Goal: Task Accomplishment & Management: Manage account settings

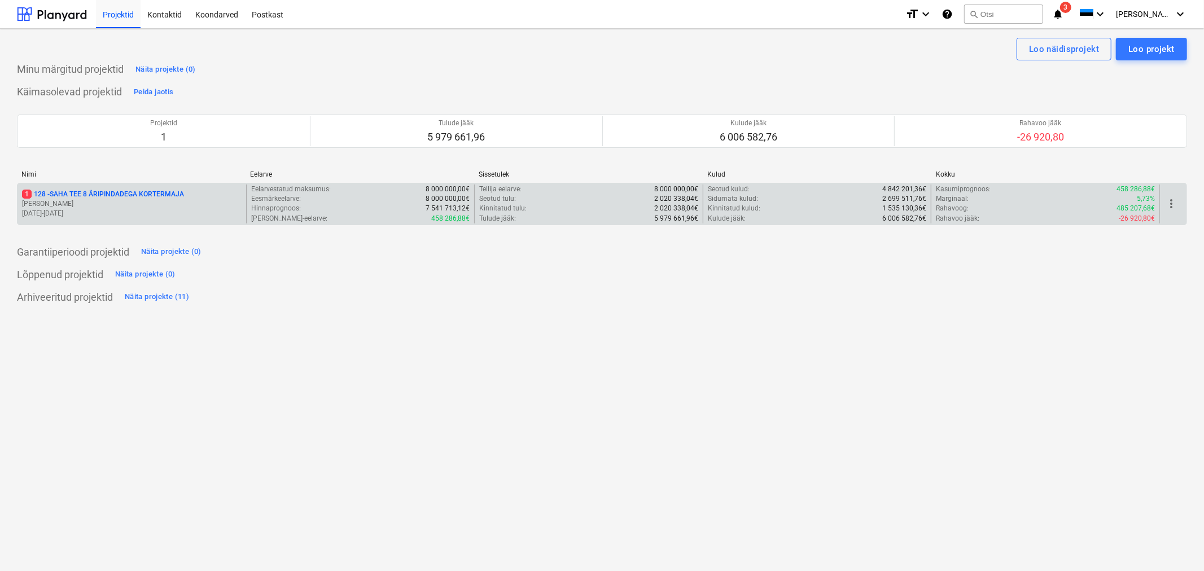
click at [121, 197] on p "1 128 - SAHA TEE 8 ÄRIPINDADEGA KORTERMAJA" at bounding box center [103, 195] width 162 height 10
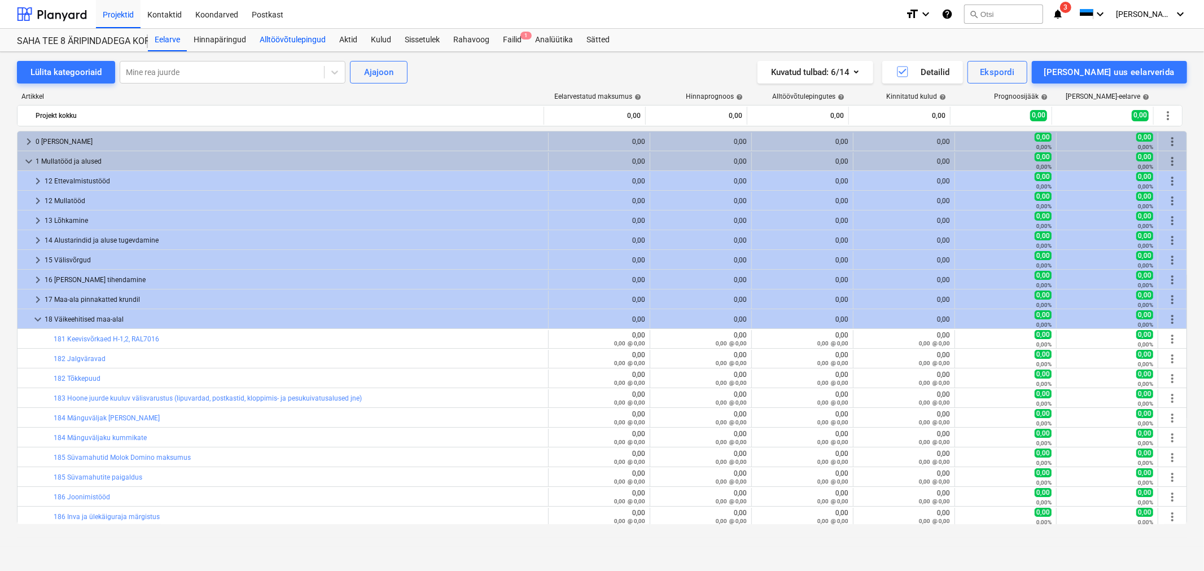
click at [285, 34] on div "Alltöövõtulepingud" at bounding box center [293, 40] width 80 height 23
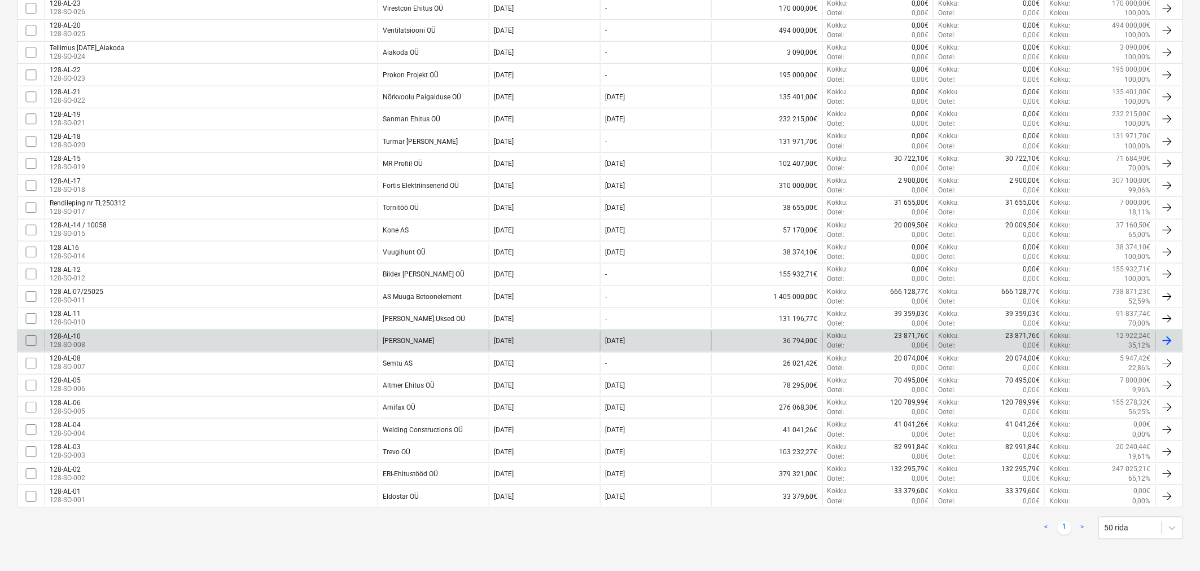
scroll to position [388, 0]
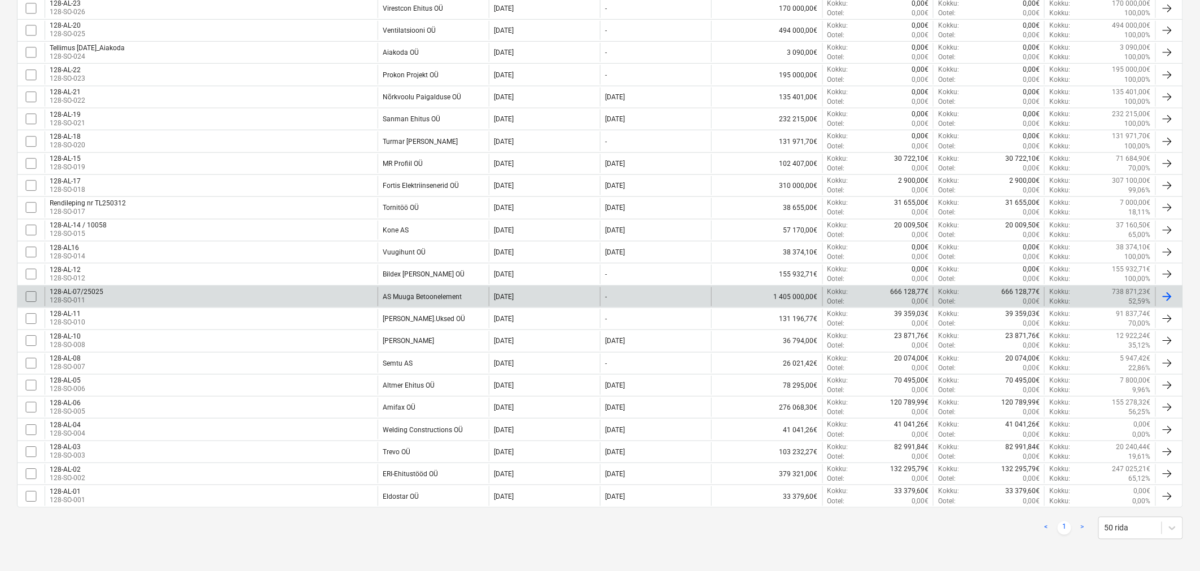
click at [154, 287] on div "128-AL-07/25025 128-SO-011" at bounding box center [211, 296] width 333 height 19
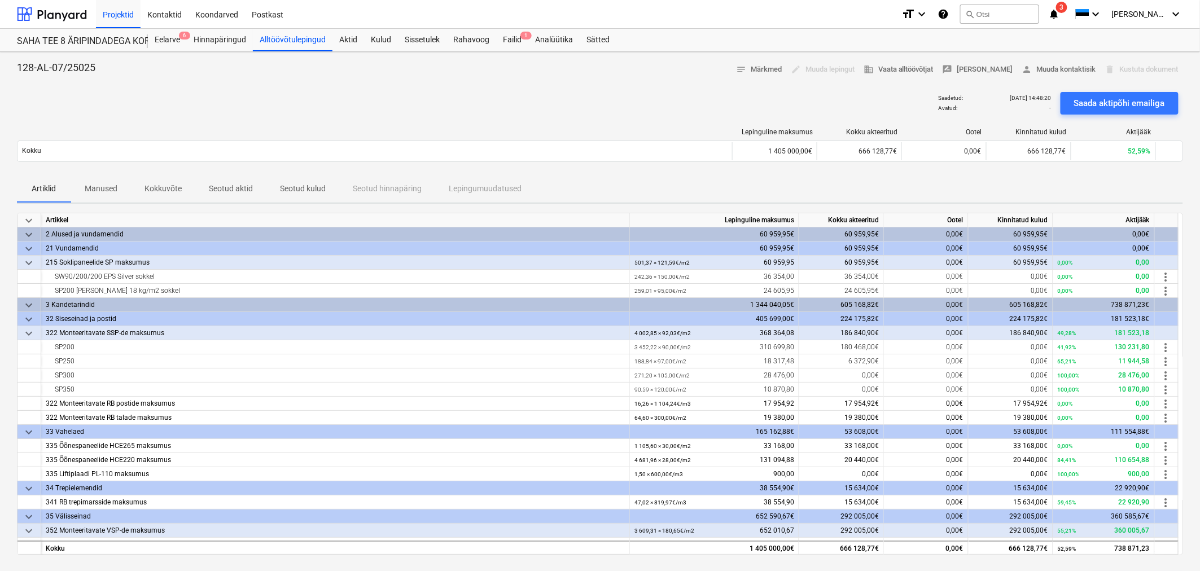
click at [231, 185] on p "Seotud aktid" at bounding box center [231, 189] width 44 height 12
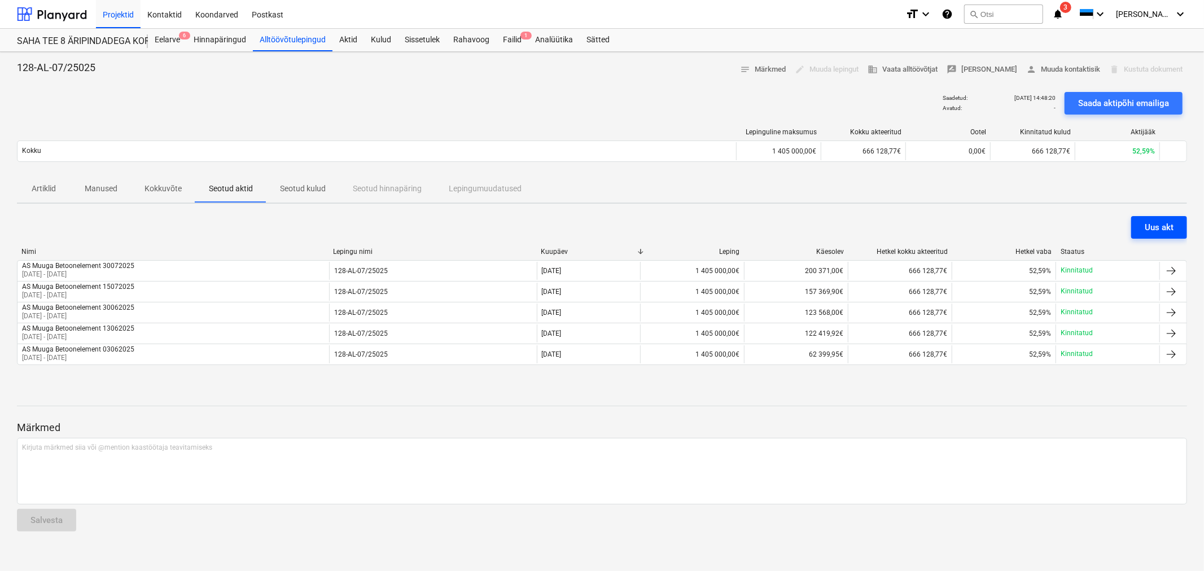
click at [1159, 226] on div "Uus akt" at bounding box center [1158, 227] width 29 height 15
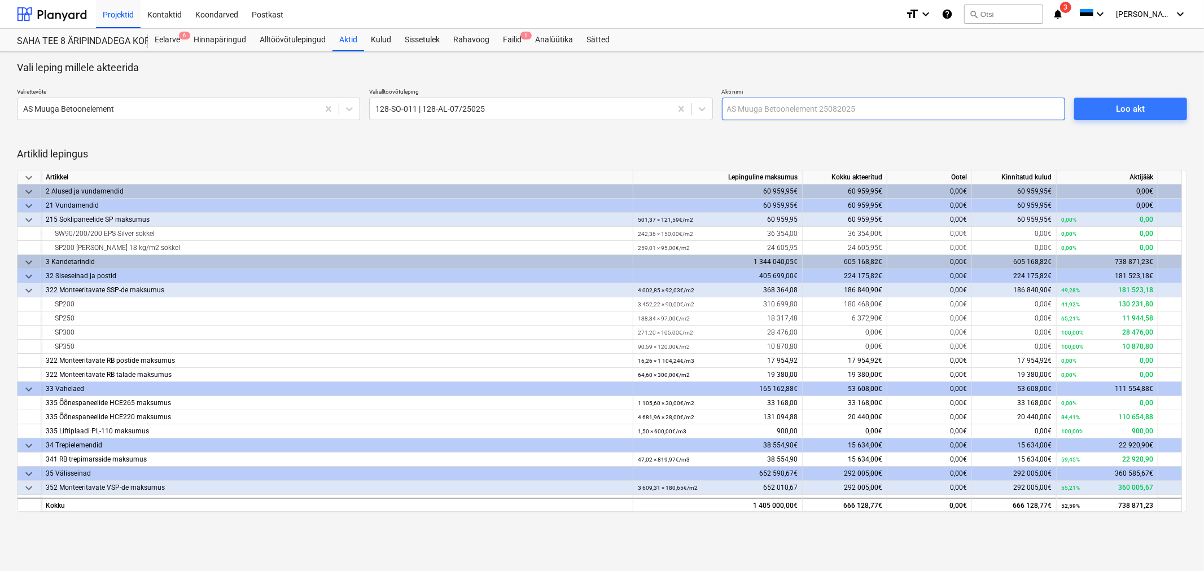
click at [880, 108] on input "text" at bounding box center [893, 109] width 343 height 23
type input "AS Muuga Betoonelement 15082025"
click at [1123, 103] on div "Loo akt" at bounding box center [1129, 109] width 29 height 15
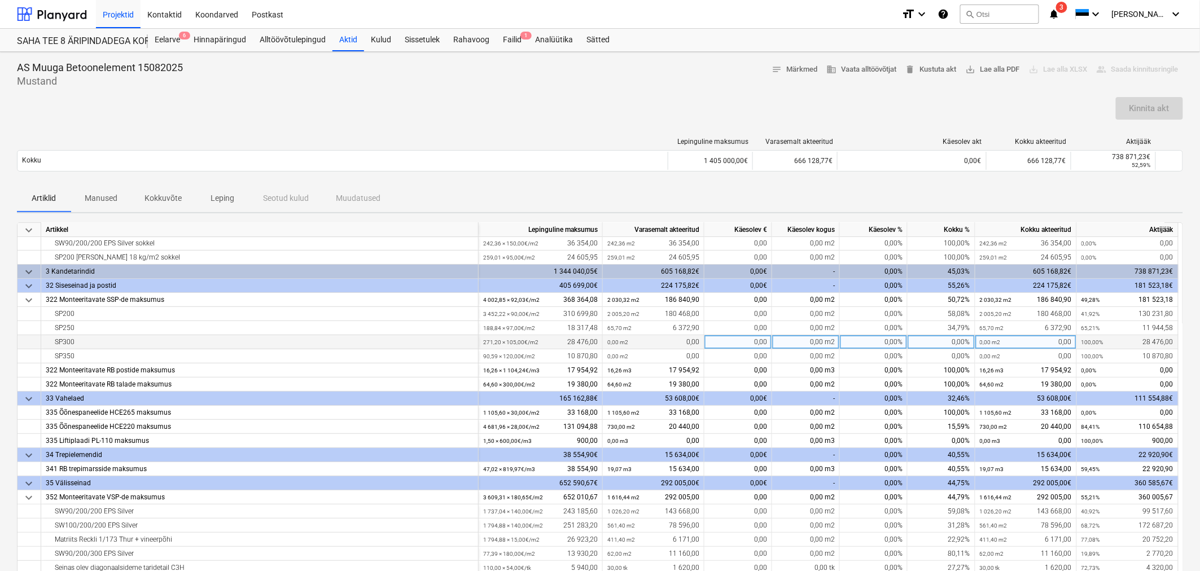
scroll to position [109, 0]
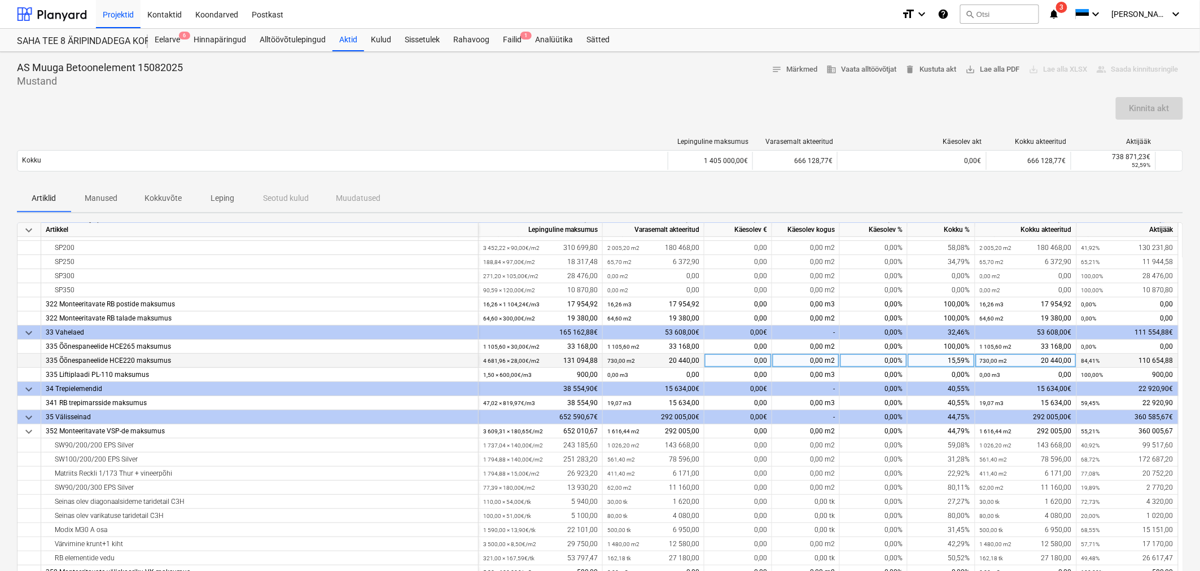
click at [804, 362] on div "0,00 m2" at bounding box center [806, 361] width 68 height 14
type input "1641,20"
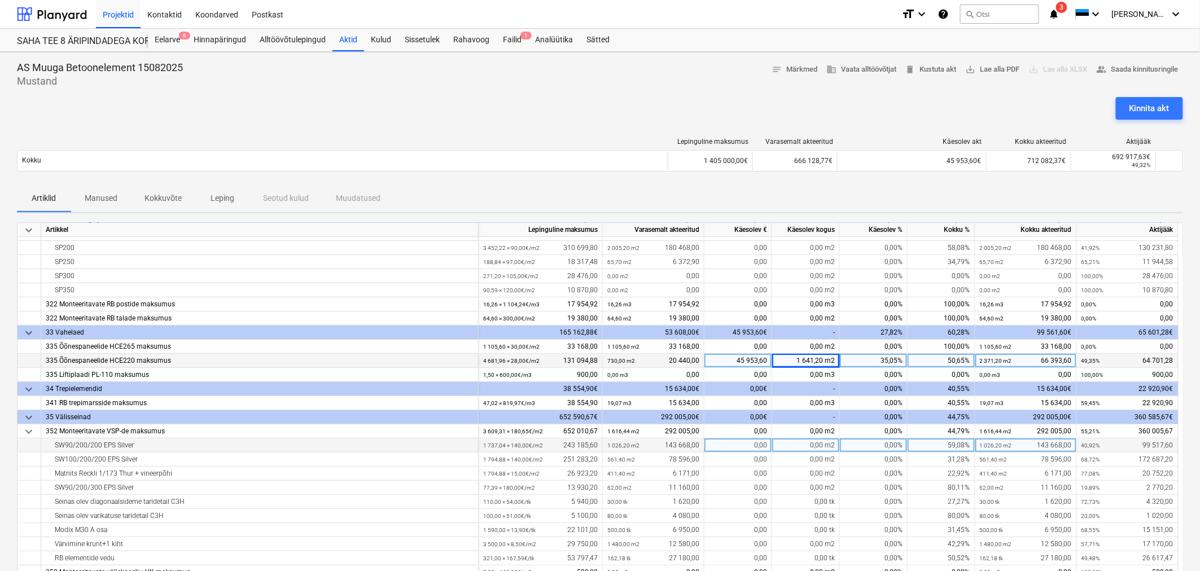
click at [783, 443] on div "0,00 m2" at bounding box center [806, 445] width 68 height 14
type input "352,7"
type input "265,05"
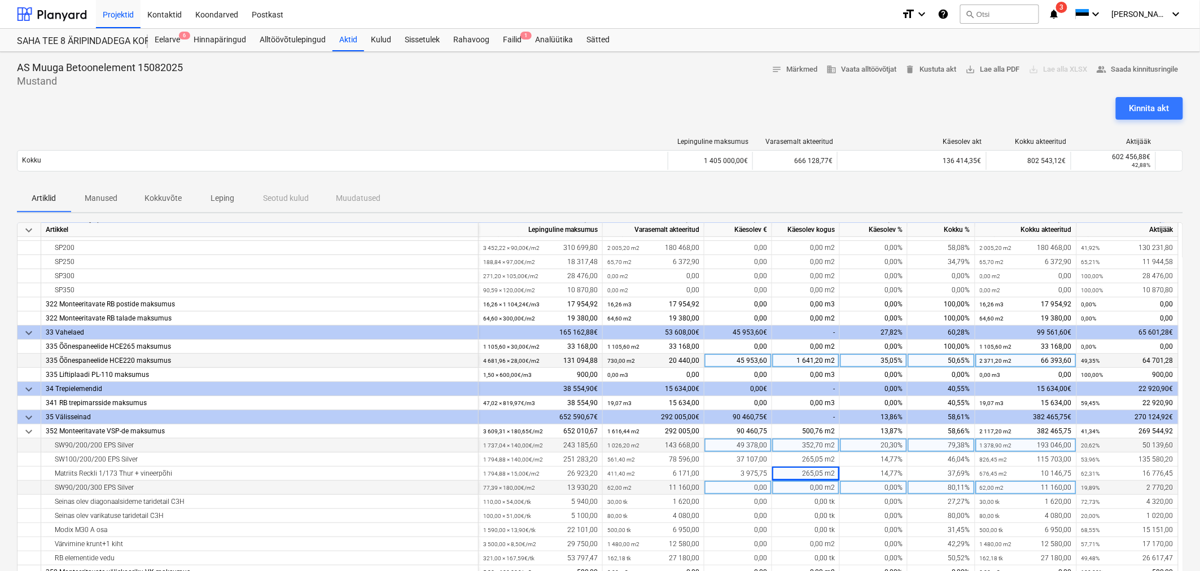
click at [792, 487] on div "0,00 m2" at bounding box center [806, 488] width 68 height 14
type input "15,39"
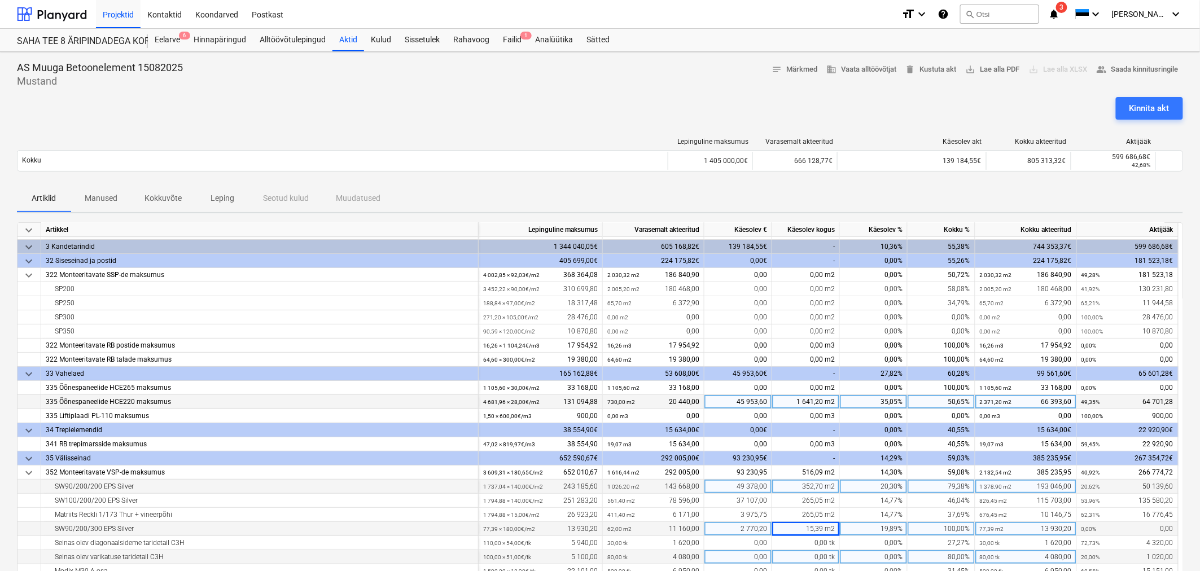
scroll to position [46, 0]
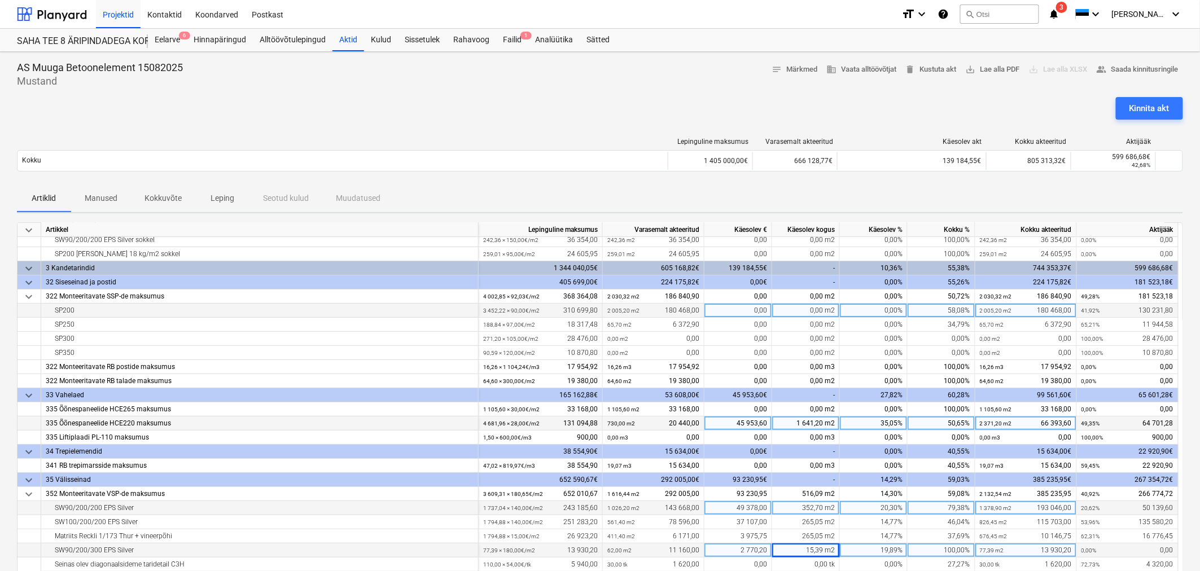
click at [806, 312] on div "0,00 m2" at bounding box center [806, 311] width 68 height 14
type input "523,6"
type input "123,14"
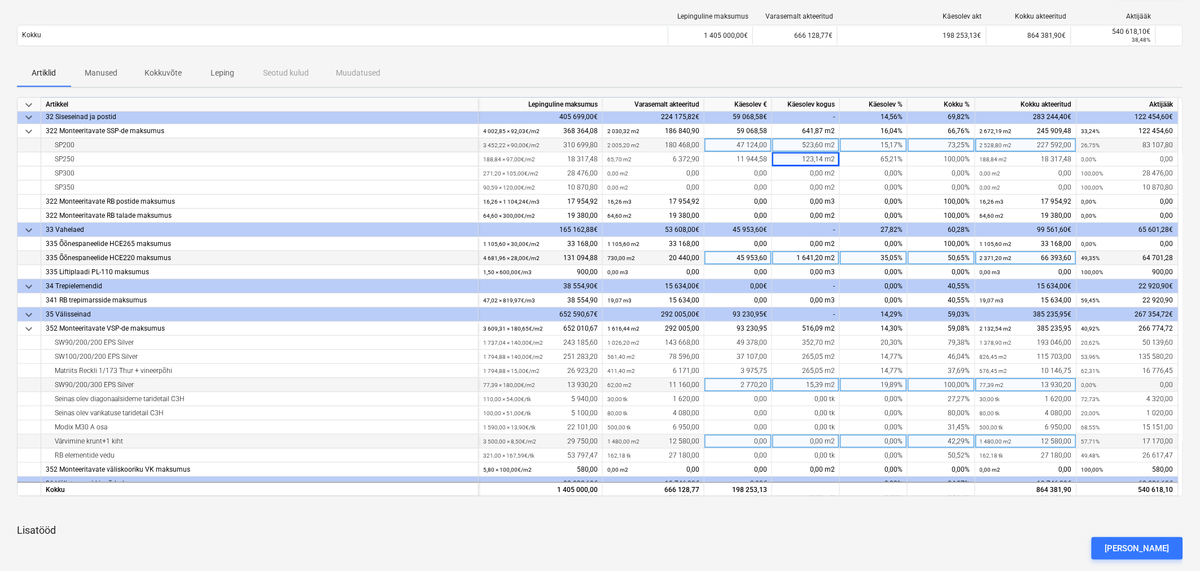
scroll to position [109, 0]
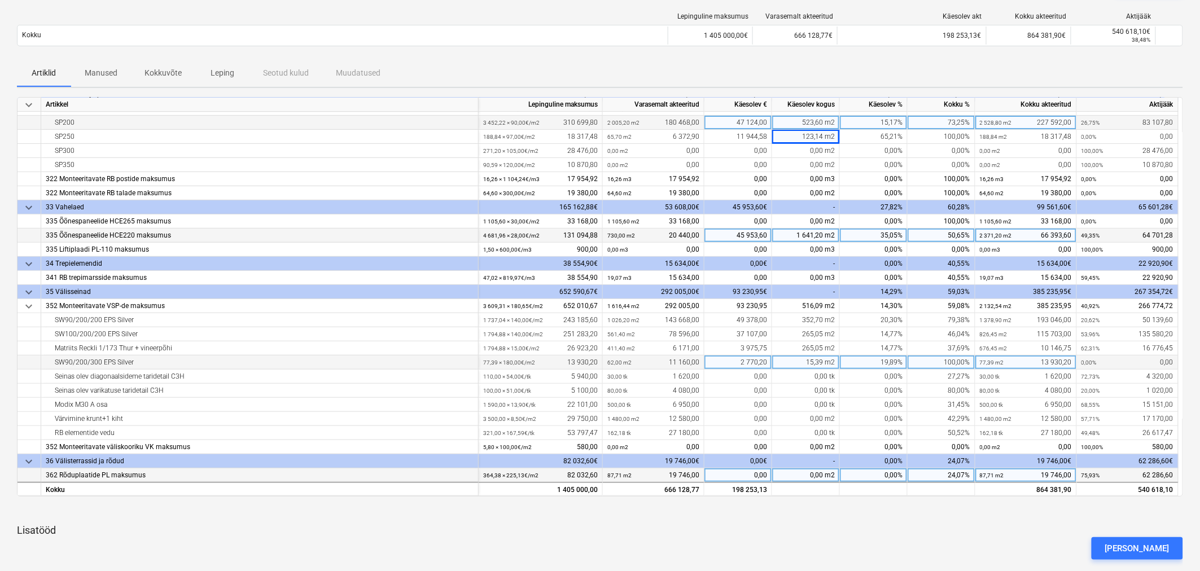
click at [752, 477] on div "0,00" at bounding box center [738, 475] width 68 height 14
click at [741, 474] on div "0,00" at bounding box center [738, 475] width 68 height 14
type input "12707,9"
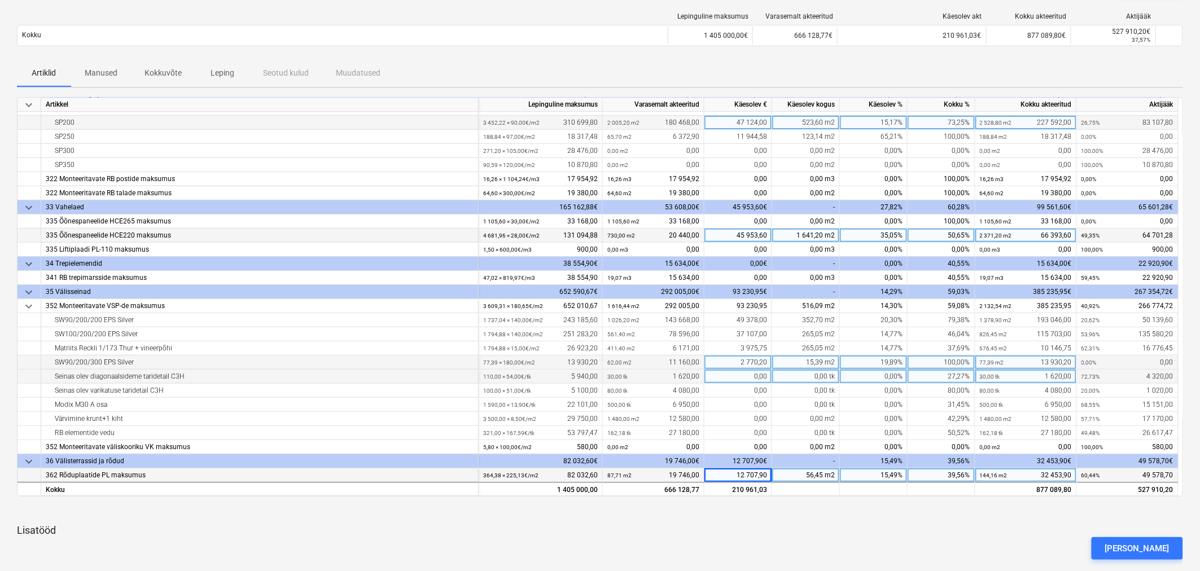
click at [783, 375] on div "0,00 tk" at bounding box center [806, 377] width 68 height 14
type input "24"
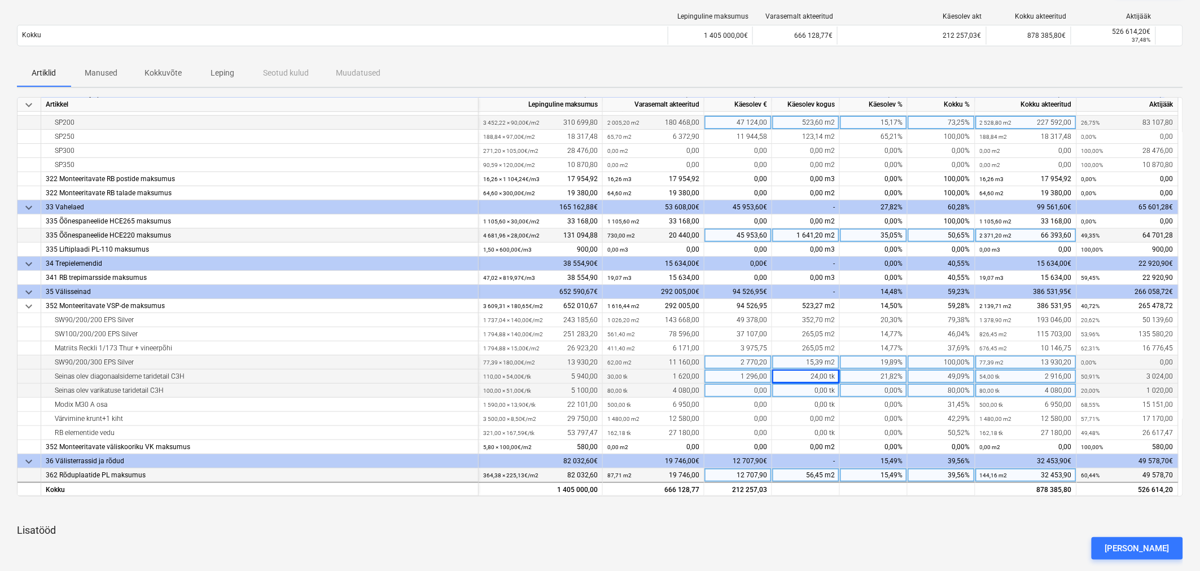
click at [800, 392] on div "0,00 tk" at bounding box center [806, 391] width 68 height 14
type input "24"
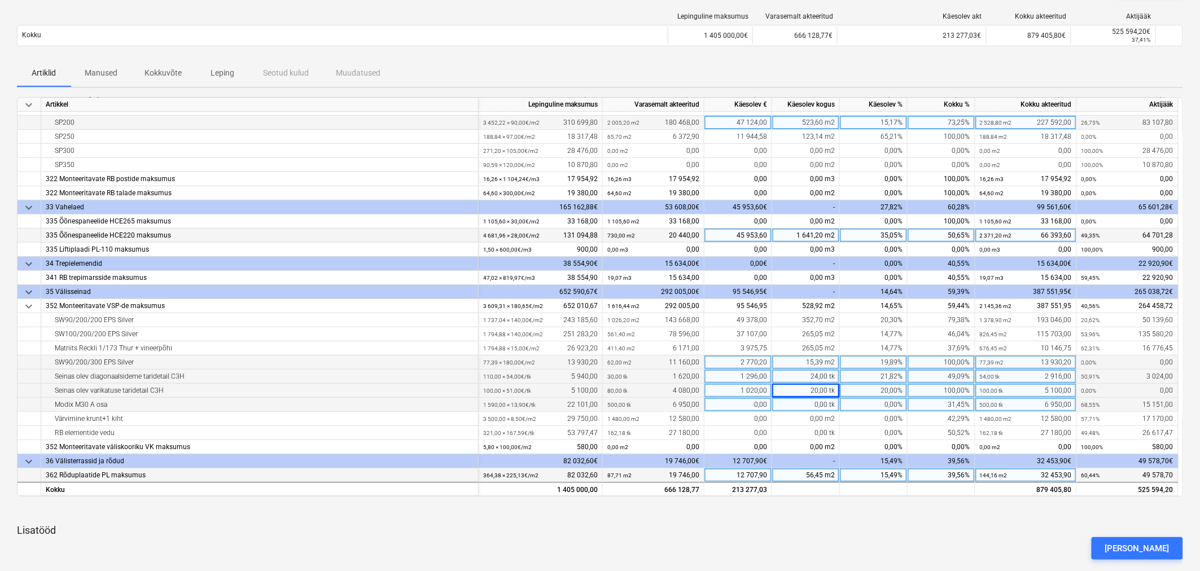
click at [812, 406] on div "0,00 tk" at bounding box center [806, 405] width 68 height 14
type input "300"
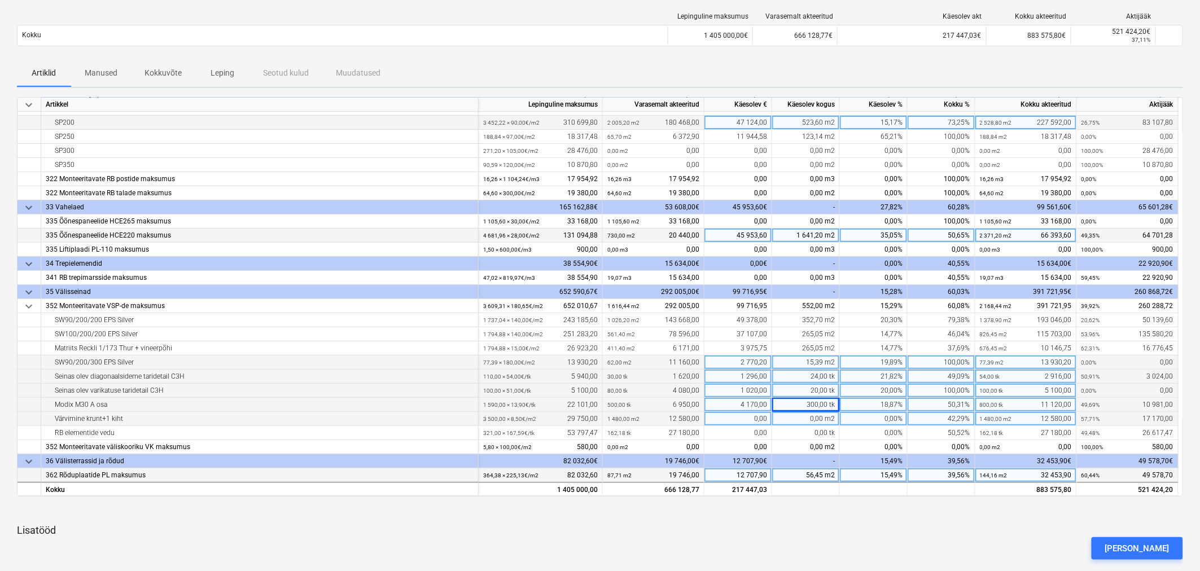
click at [807, 418] on div "0,00 m2" at bounding box center [806, 419] width 68 height 14
type input "633"
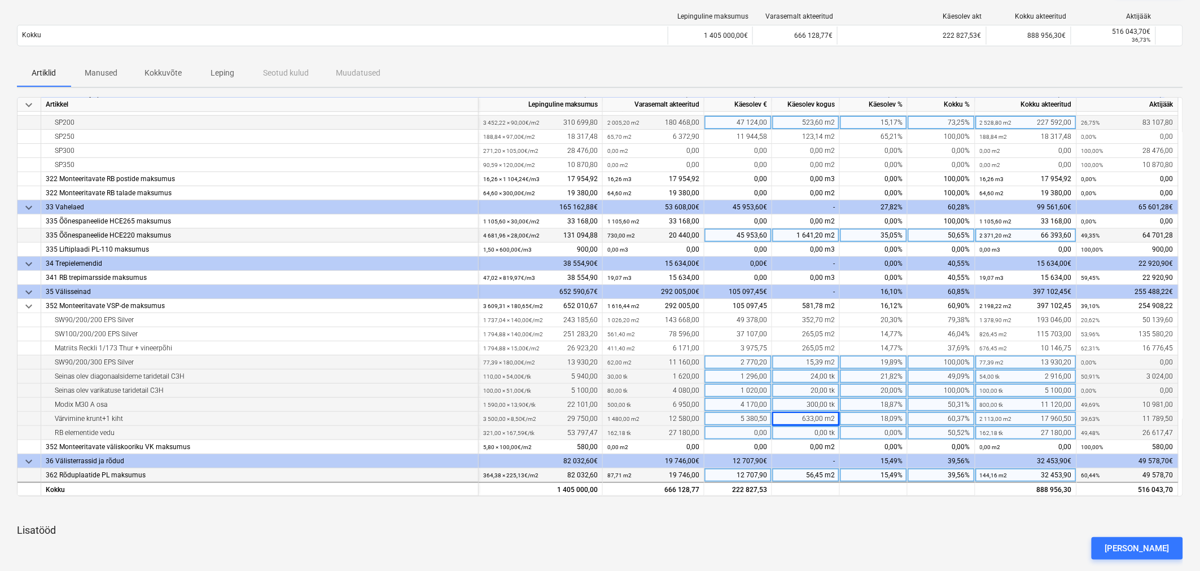
click at [748, 431] on div "0,00" at bounding box center [738, 433] width 68 height 14
type input "10080"
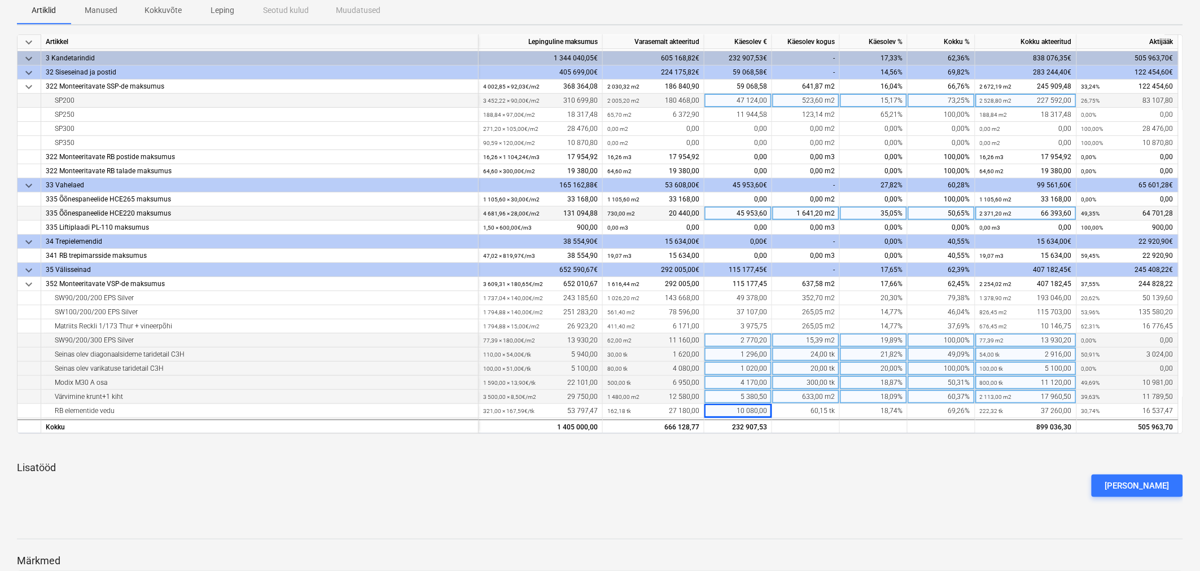
scroll to position [46, 0]
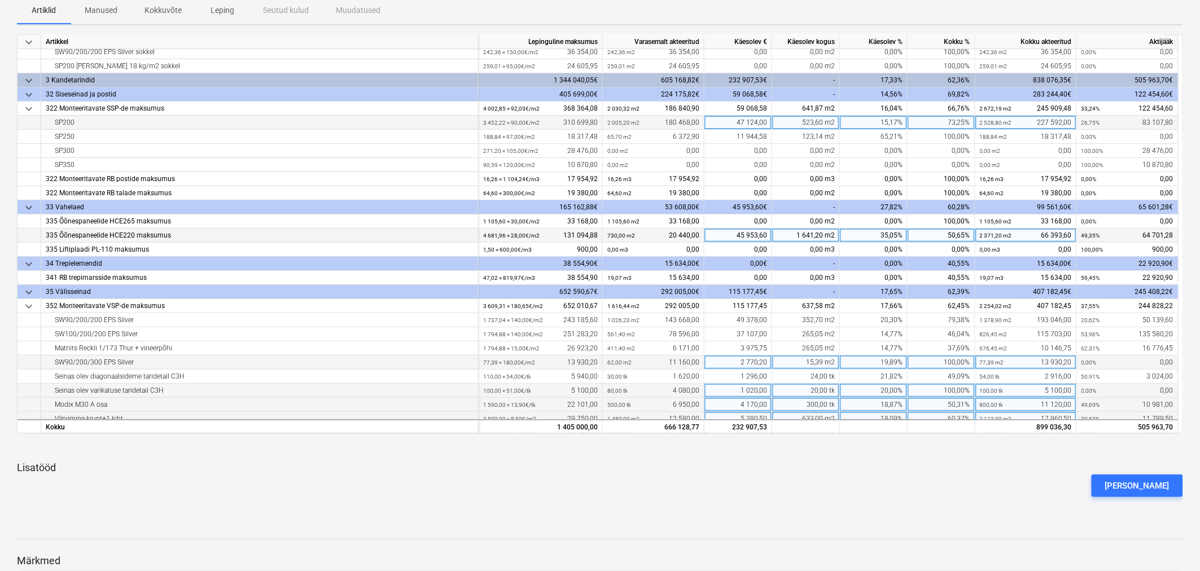
click at [809, 235] on div "1 641,20 m2" at bounding box center [806, 236] width 68 height 14
type input "1614,2"
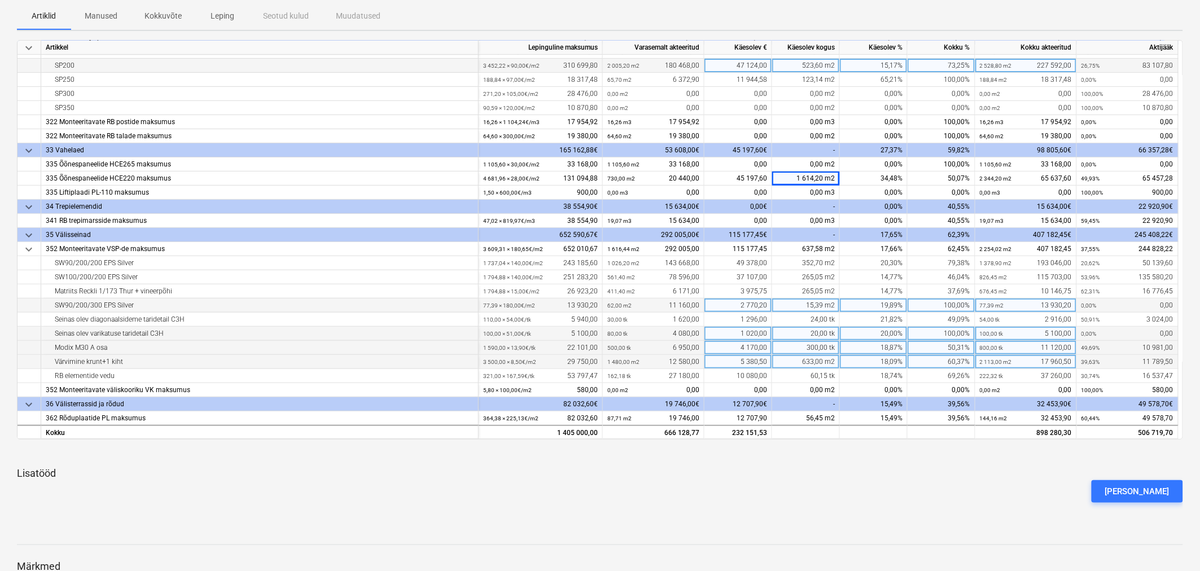
scroll to position [251, 0]
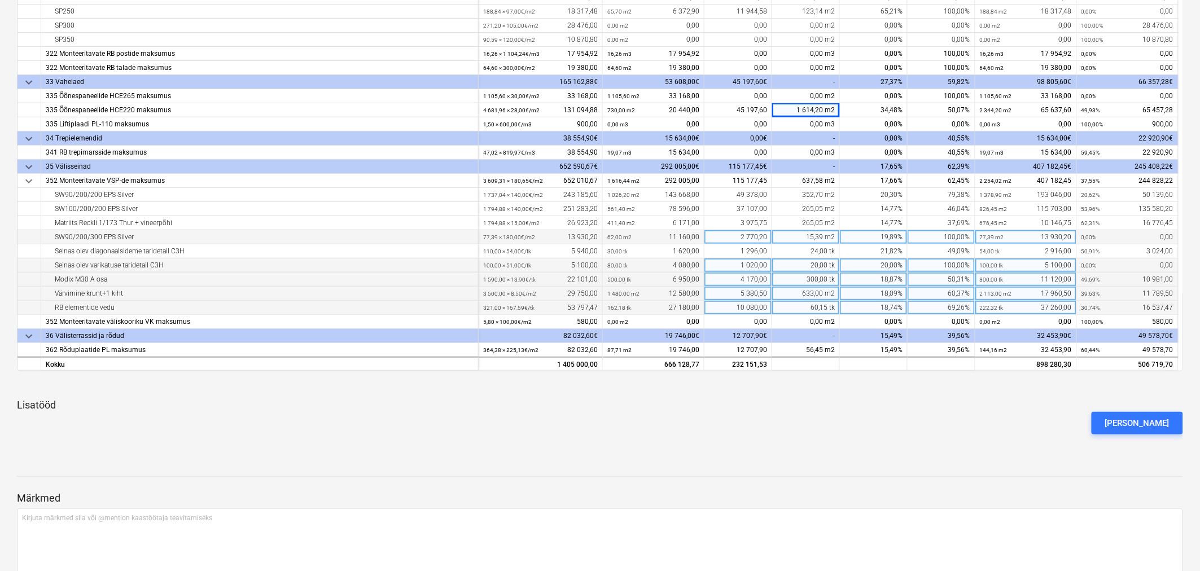
click at [736, 306] on div "10 080,00" at bounding box center [738, 308] width 68 height 14
click at [734, 306] on div "10 080,00" at bounding box center [738, 308] width 68 height 14
type input "9876"
click at [746, 304] on div "9 876,00" at bounding box center [738, 308] width 68 height 14
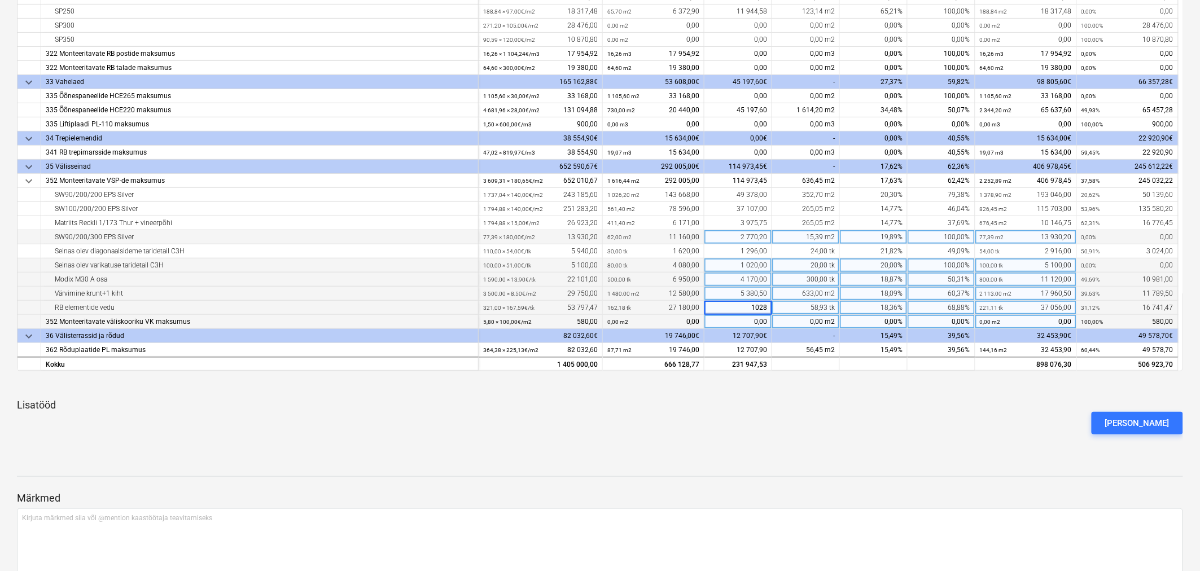
type input "10284"
click at [771, 436] on div "[PERSON_NAME]" at bounding box center [599, 423] width 1175 height 32
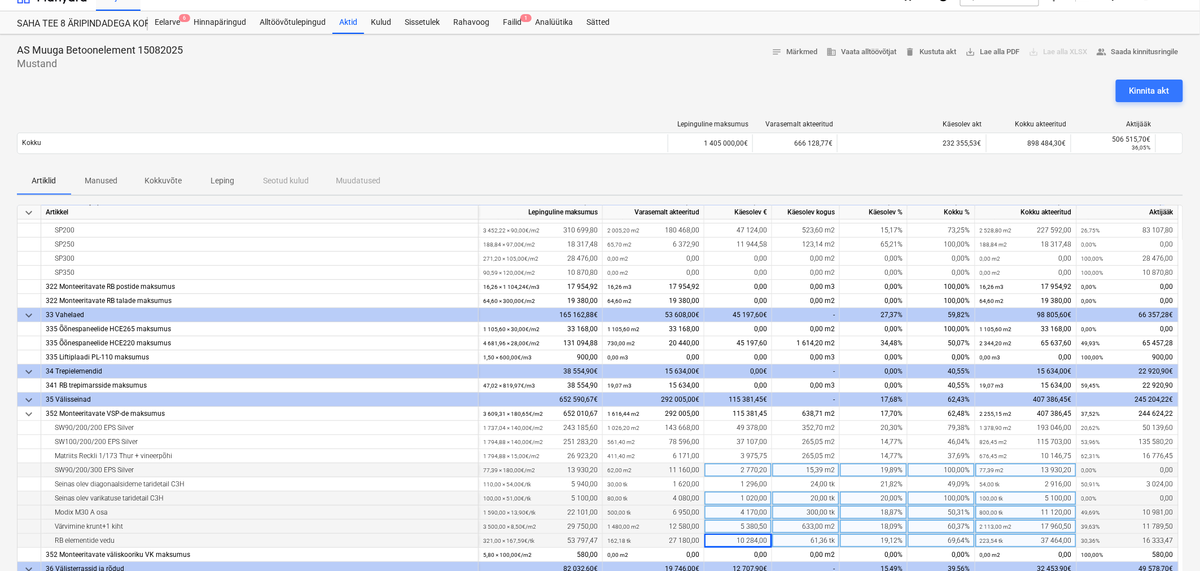
scroll to position [0, 0]
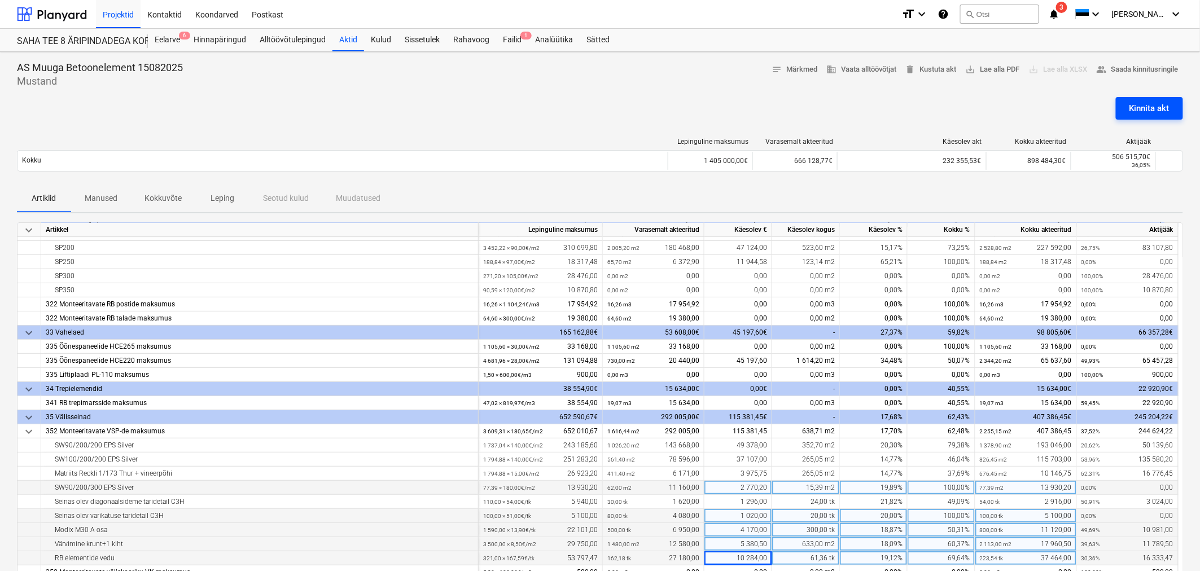
click at [1143, 103] on div "Kinnita akt" at bounding box center [1149, 108] width 40 height 15
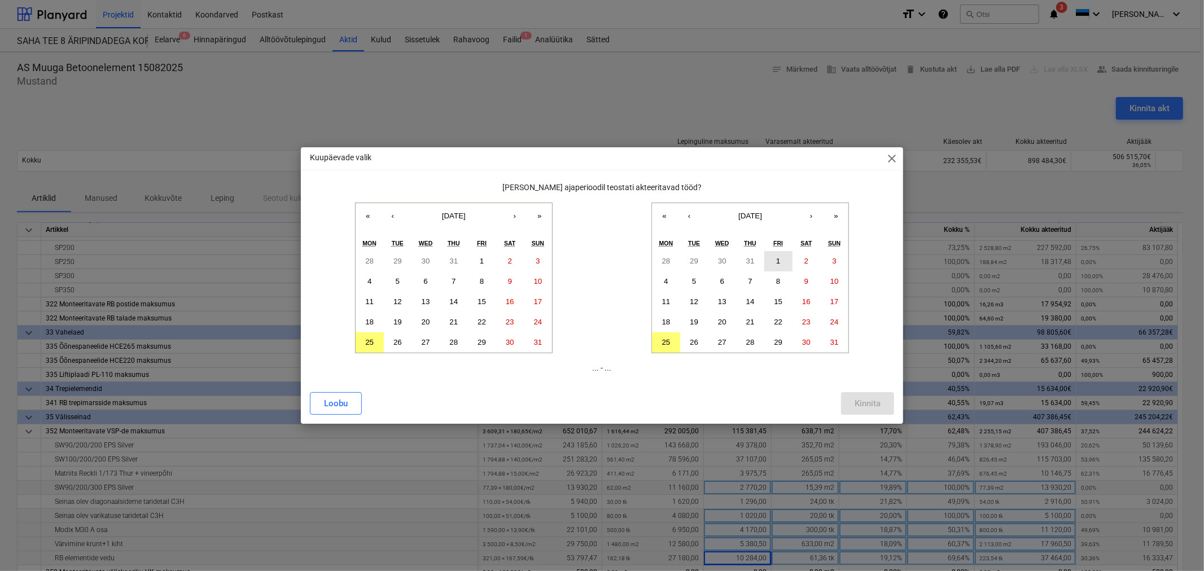
click at [776, 255] on button "1" at bounding box center [778, 261] width 28 height 20
click at [476, 297] on button "15" at bounding box center [482, 302] width 28 height 20
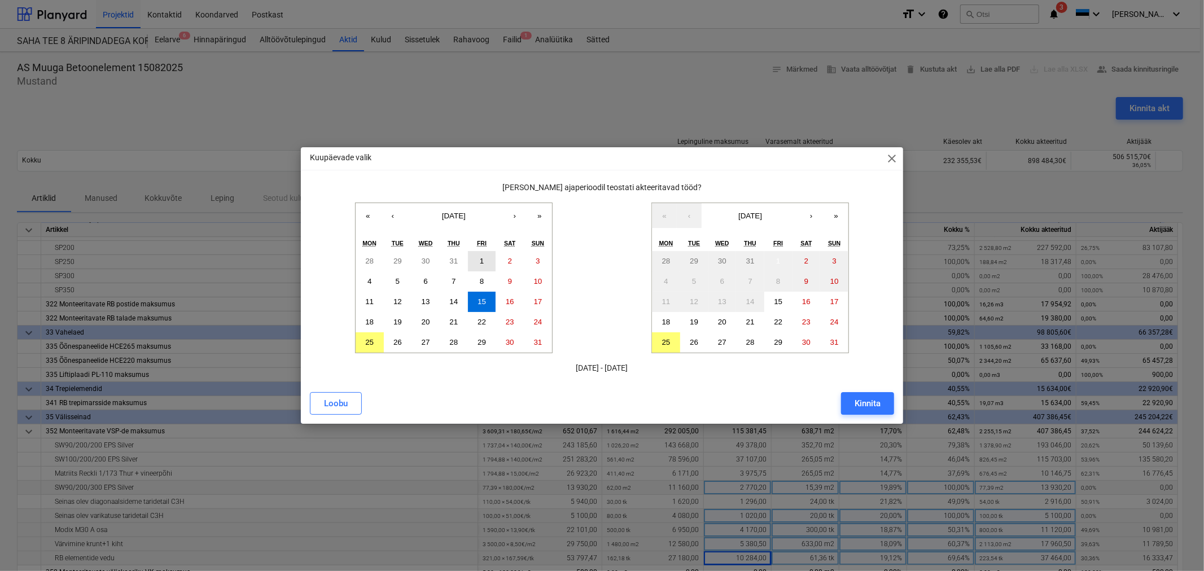
click at [480, 258] on abbr "1" at bounding box center [482, 261] width 4 height 8
click at [776, 301] on abbr "15" at bounding box center [778, 301] width 8 height 8
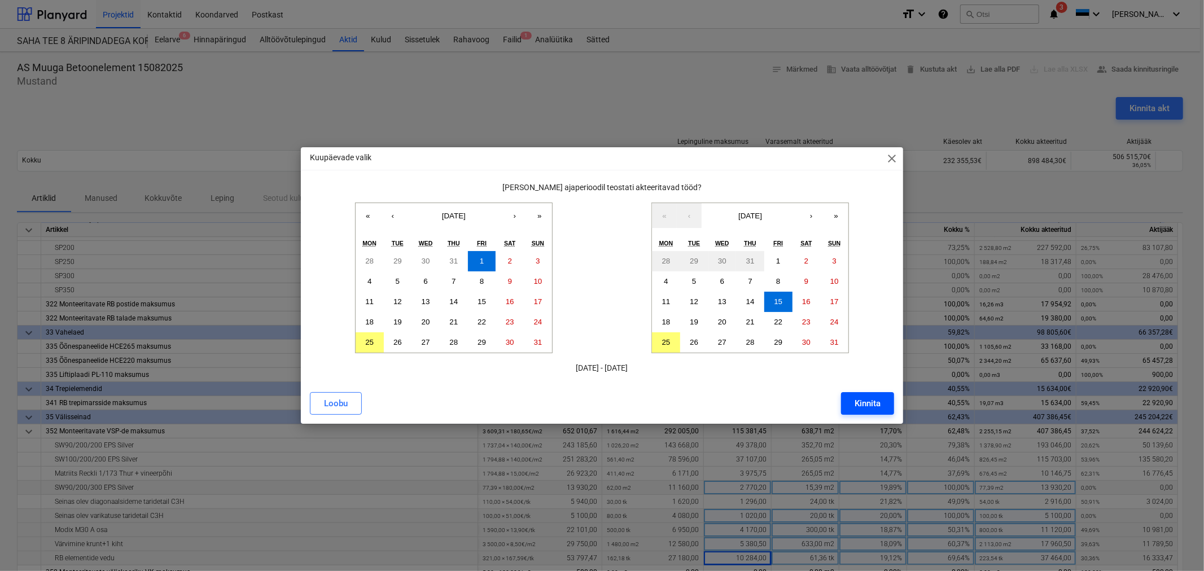
click at [875, 405] on div "Kinnita" at bounding box center [867, 403] width 26 height 15
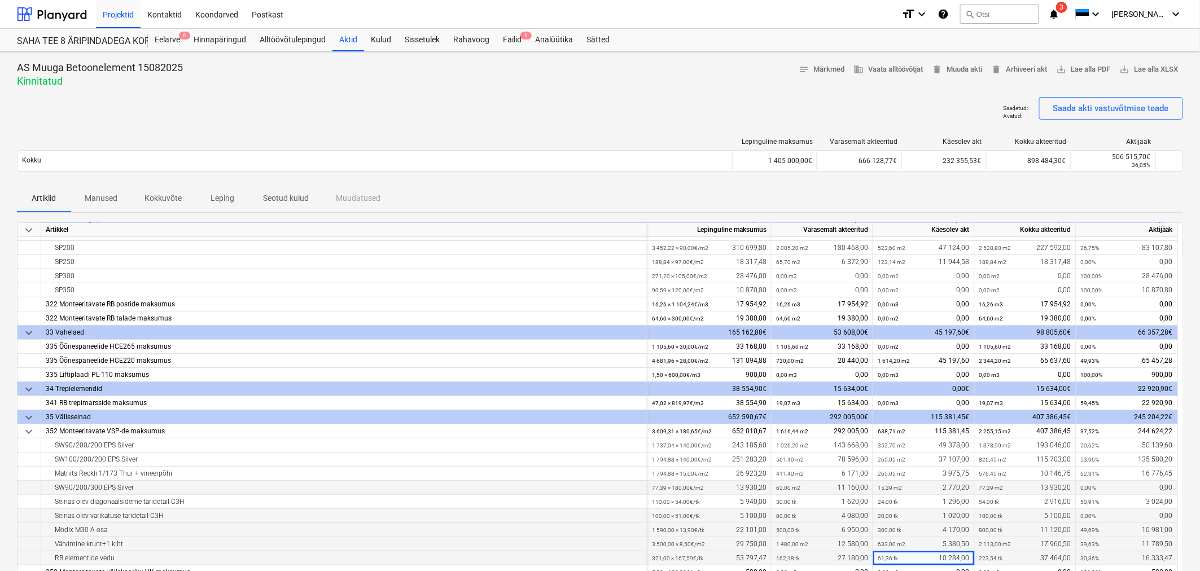
click at [275, 195] on p "Seotud kulud" at bounding box center [286, 198] width 46 height 12
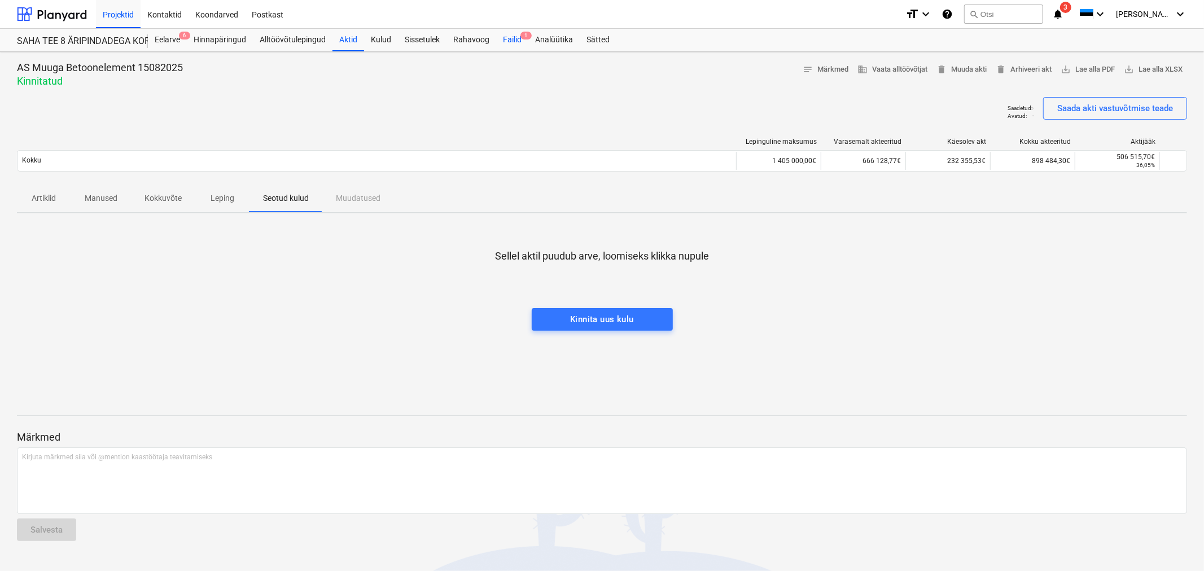
click at [521, 41] on div "Failid 1" at bounding box center [512, 40] width 32 height 23
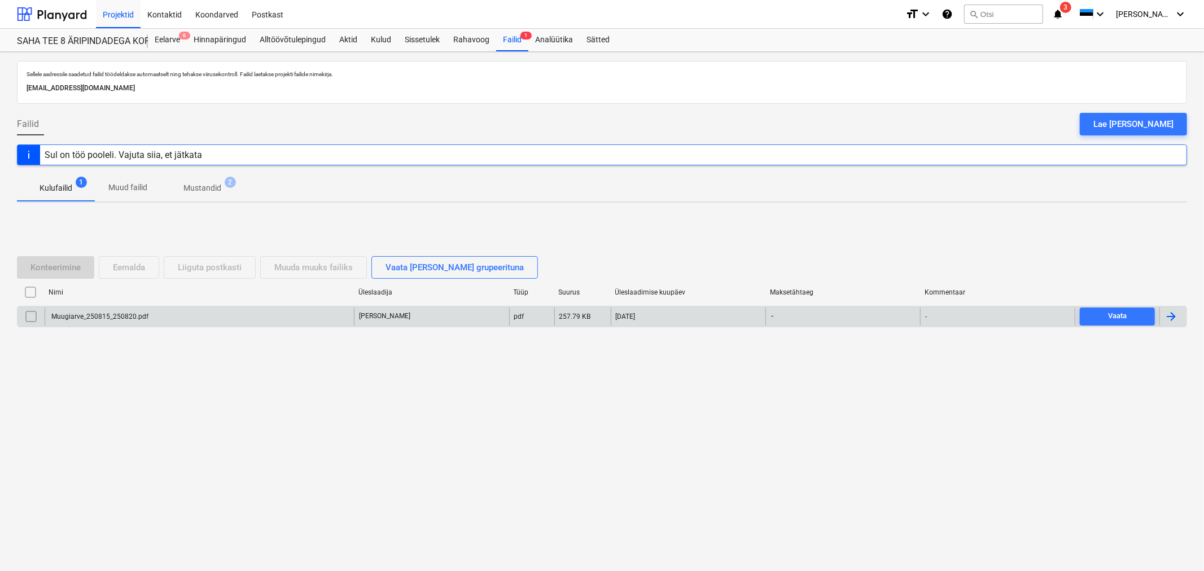
click at [296, 318] on div "Muugiarve_250815_250820.pdf" at bounding box center [199, 317] width 309 height 18
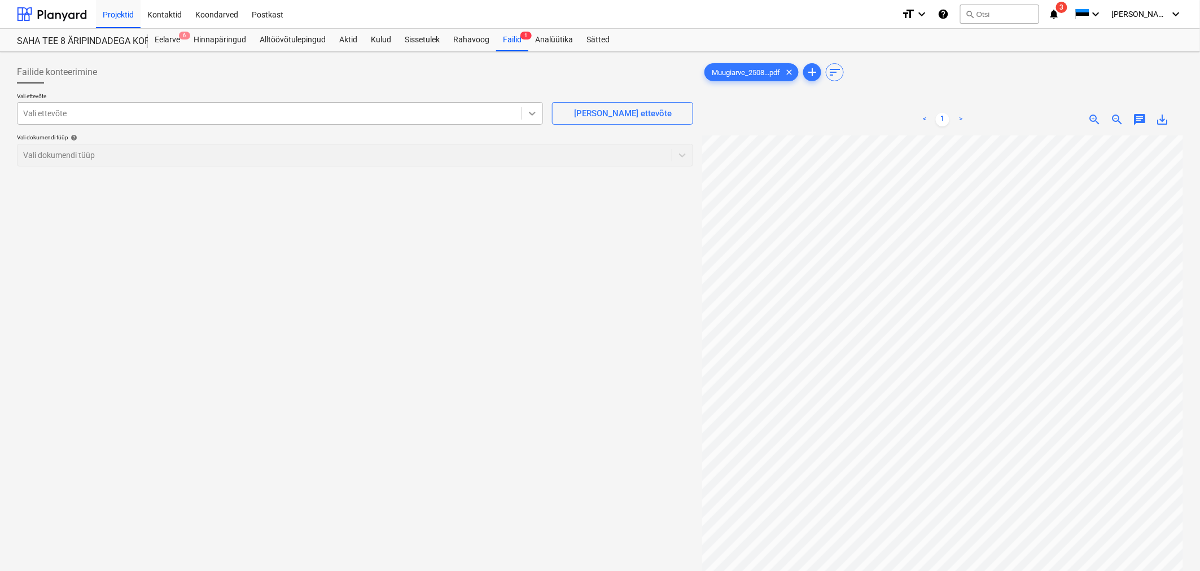
click at [536, 116] on icon at bounding box center [531, 113] width 11 height 11
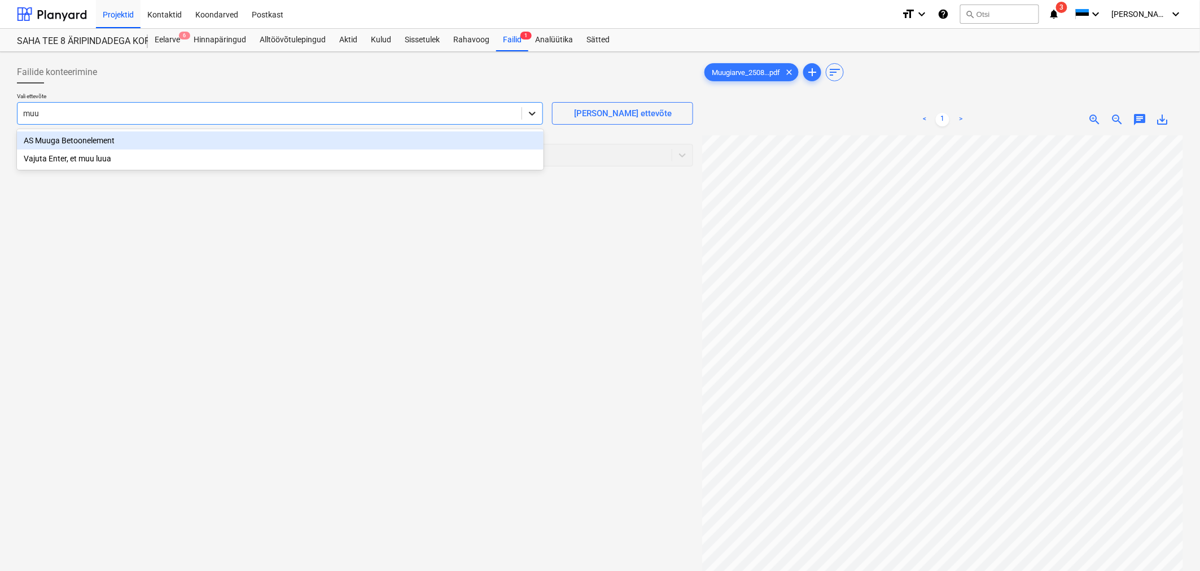
type input "muug"
drag, startPoint x: 355, startPoint y: 137, endPoint x: 351, endPoint y: 141, distance: 6.0
click at [354, 137] on div "AS Muuga Betoonelement" at bounding box center [280, 140] width 526 height 18
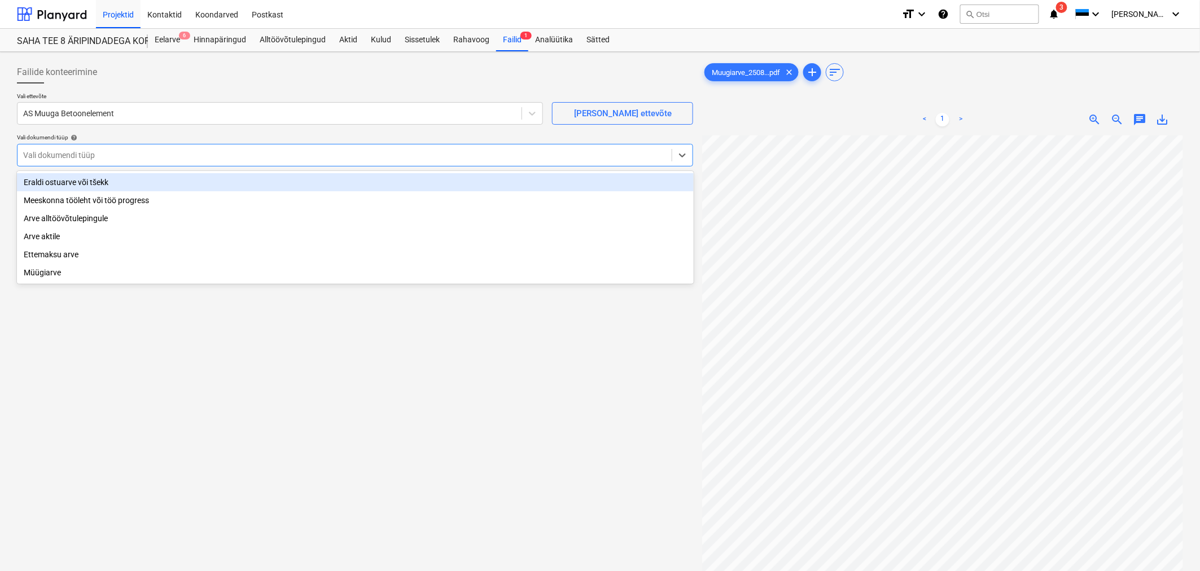
click at [340, 150] on div at bounding box center [344, 155] width 643 height 11
click at [210, 183] on div "Eraldi ostuarve või tšekk" at bounding box center [355, 182] width 677 height 18
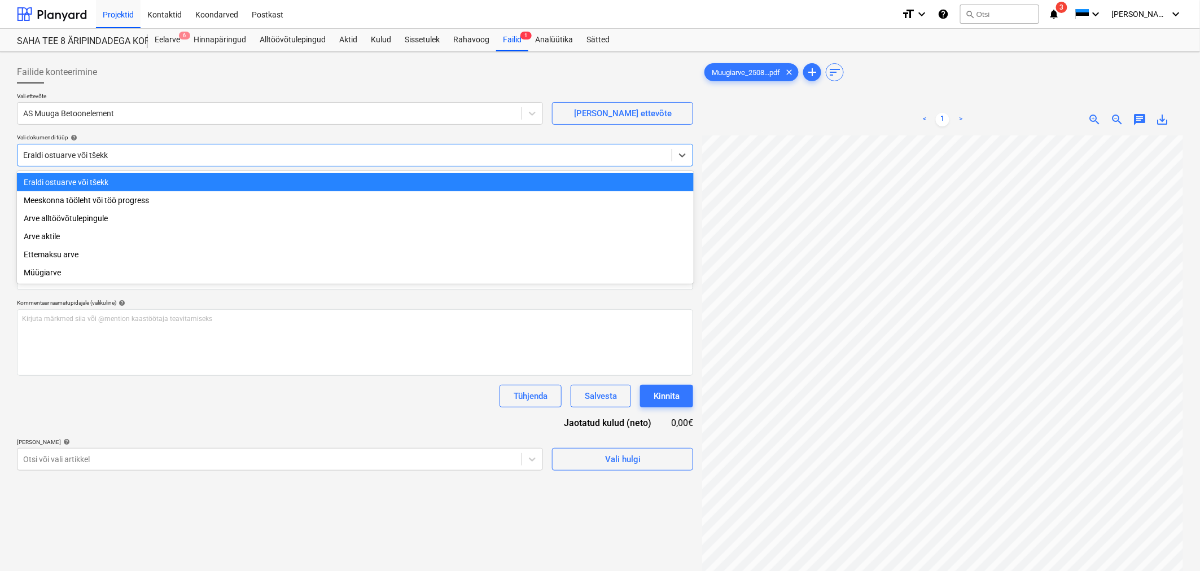
click at [106, 150] on div at bounding box center [344, 155] width 643 height 11
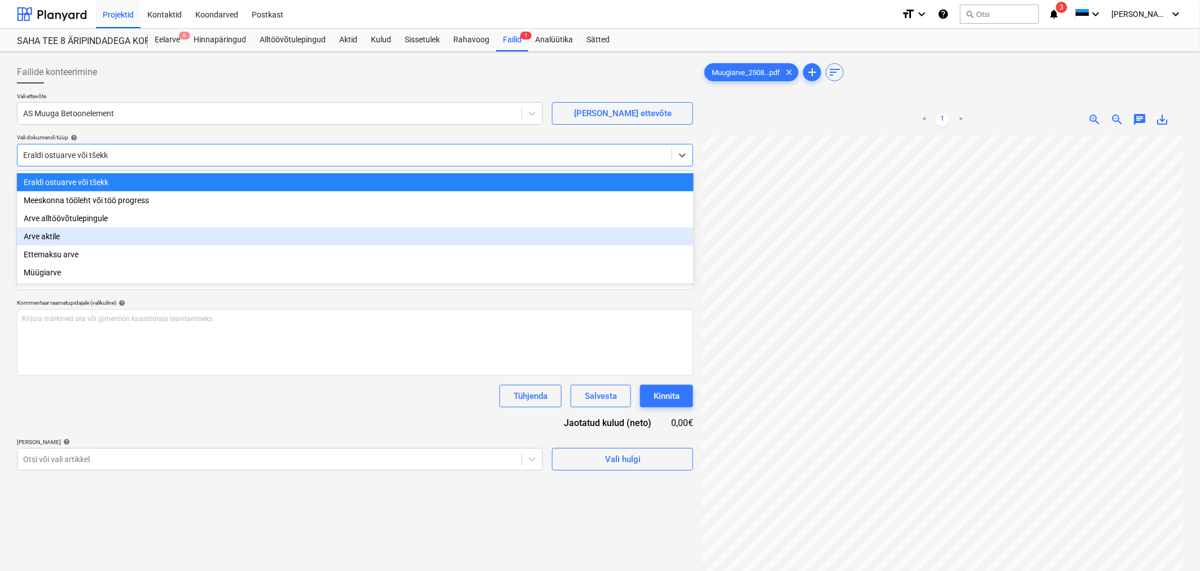
click at [69, 245] on div "Arve aktile" at bounding box center [355, 236] width 677 height 18
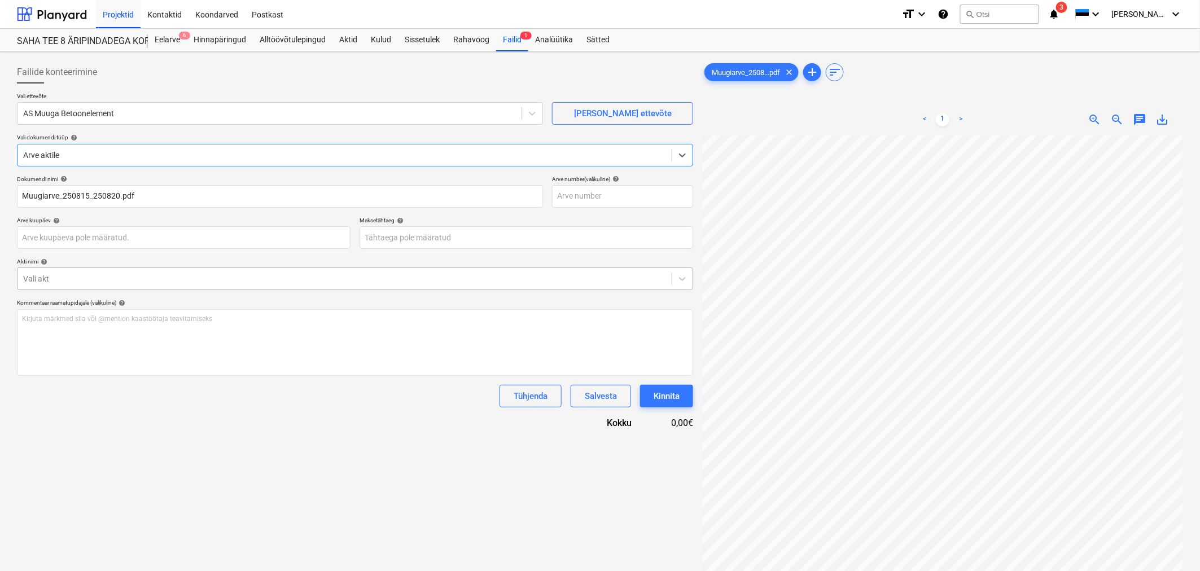
click at [122, 274] on div at bounding box center [344, 278] width 643 height 11
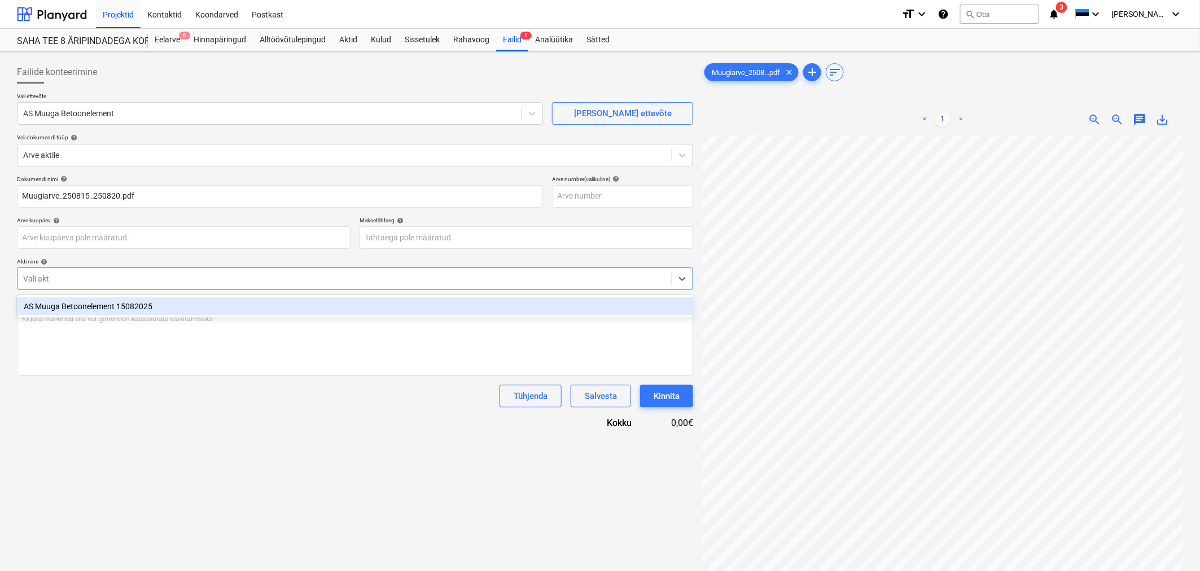
click at [116, 304] on div "AS Muuga Betoonelement 15082025" at bounding box center [355, 306] width 677 height 18
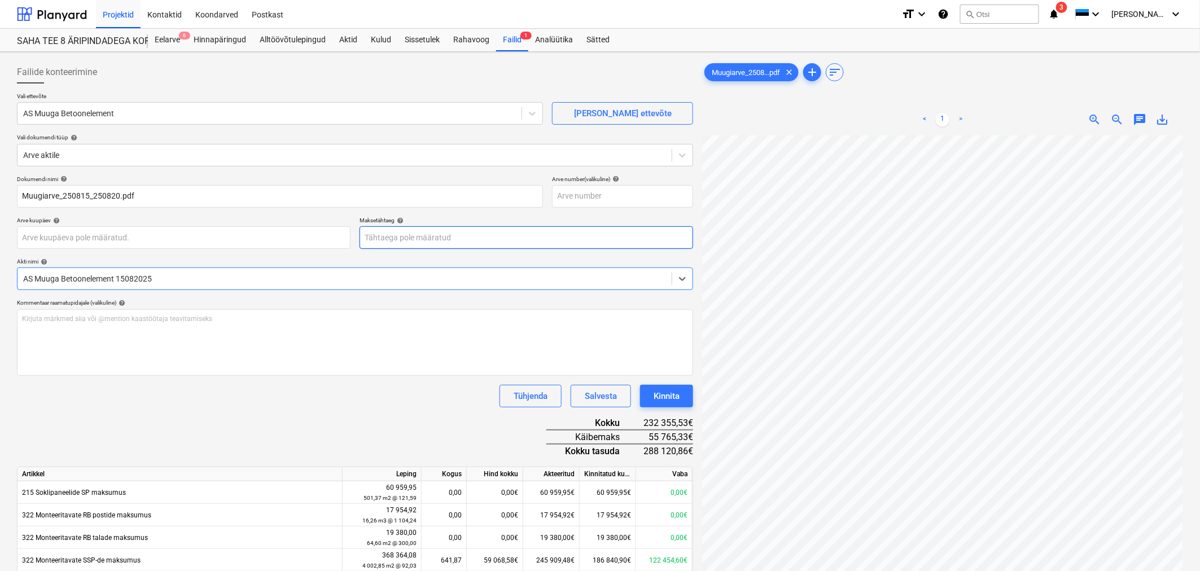
click at [529, 230] on body "Projektid Kontaktid Koondarved Postkast format_size keyboard_arrow_down help se…" at bounding box center [600, 285] width 1200 height 571
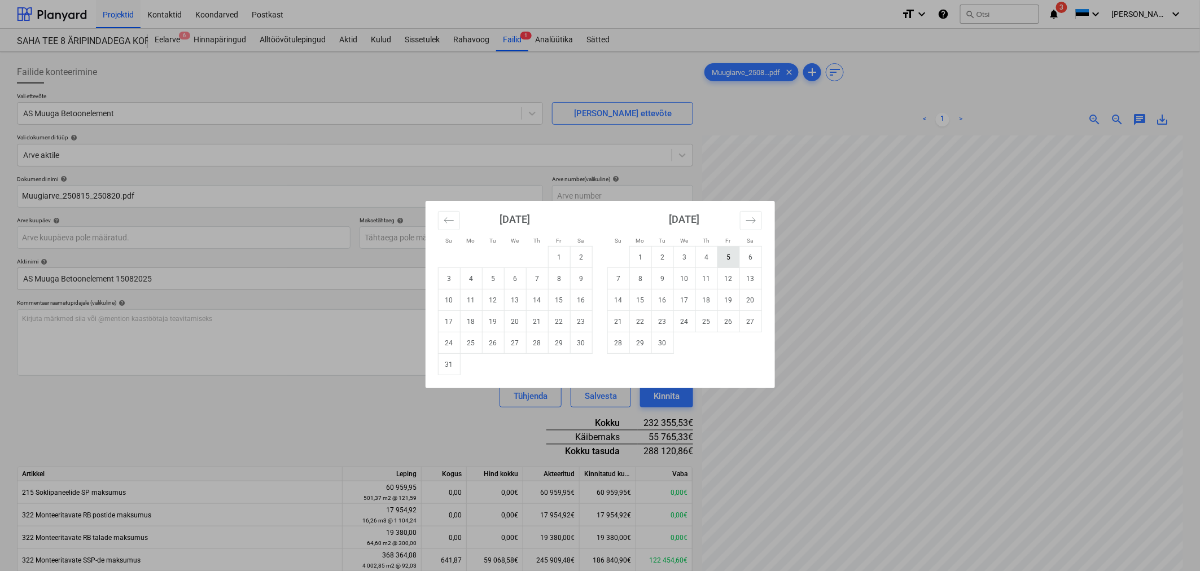
click at [731, 257] on td "5" at bounding box center [728, 257] width 22 height 21
type input "05 Sep 2025"
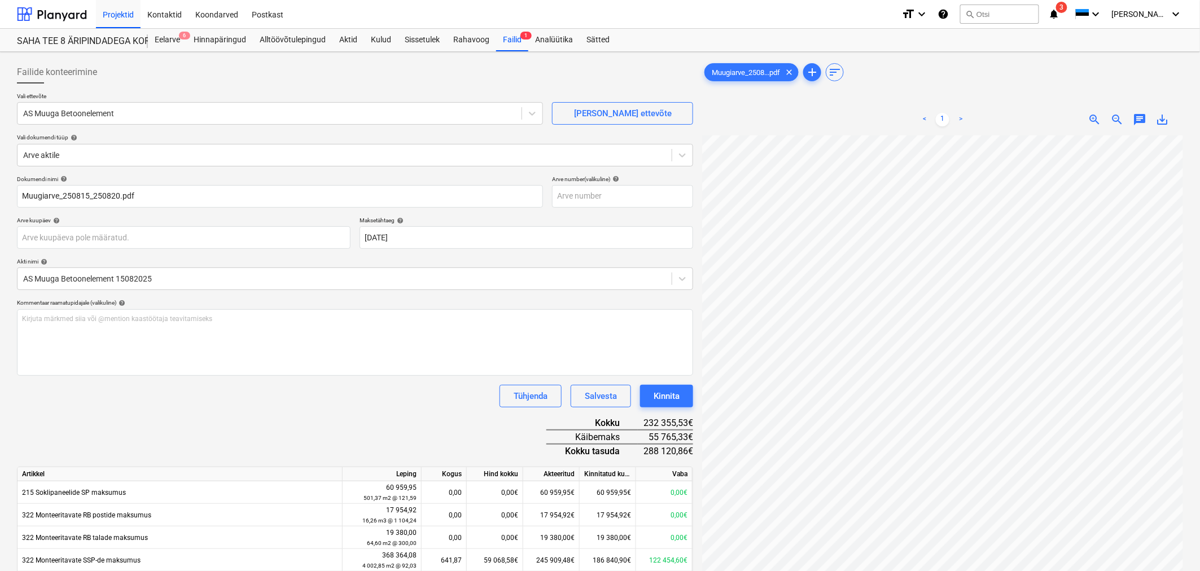
drag, startPoint x: 379, startPoint y: 409, endPoint x: 391, endPoint y: 409, distance: 12.4
click at [380, 409] on div "Dokumendi nimi help Muugiarve_250815_250820.pdf Arve number (valikuline) help A…" at bounding box center [355, 470] width 676 height 591
click at [384, 410] on div "Dokumendi nimi help Muugiarve_250815_250820.pdf Arve number (valikuline) help A…" at bounding box center [355, 470] width 676 height 591
click at [673, 390] on div "Kinnita" at bounding box center [666, 396] width 26 height 15
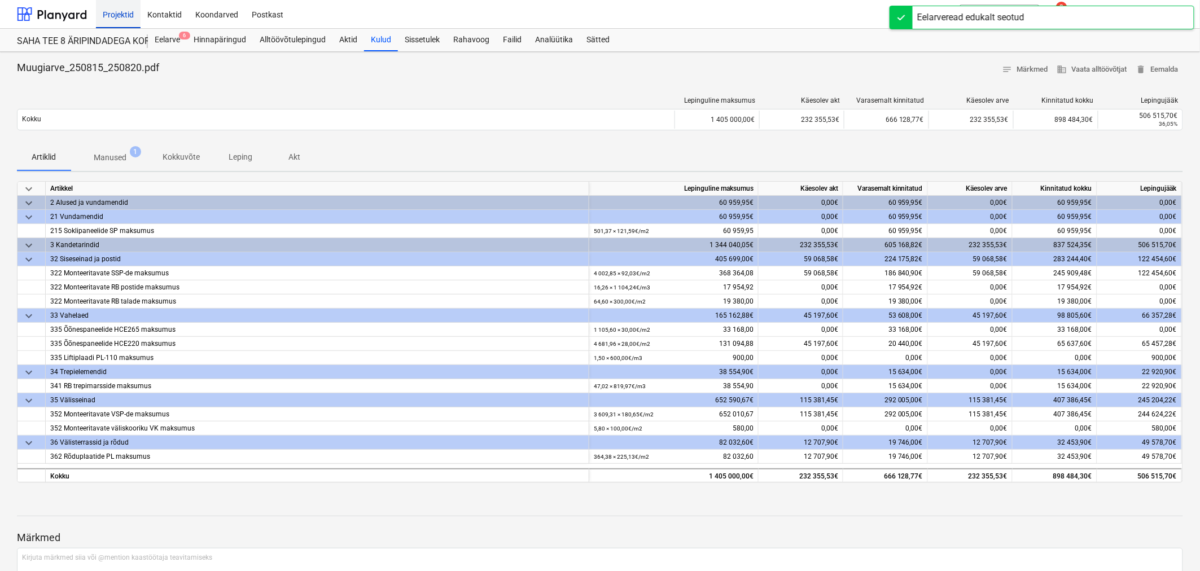
drag, startPoint x: 171, startPoint y: 37, endPoint x: 123, endPoint y: 7, distance: 56.5
click at [171, 37] on div "Eelarve 6" at bounding box center [167, 40] width 39 height 23
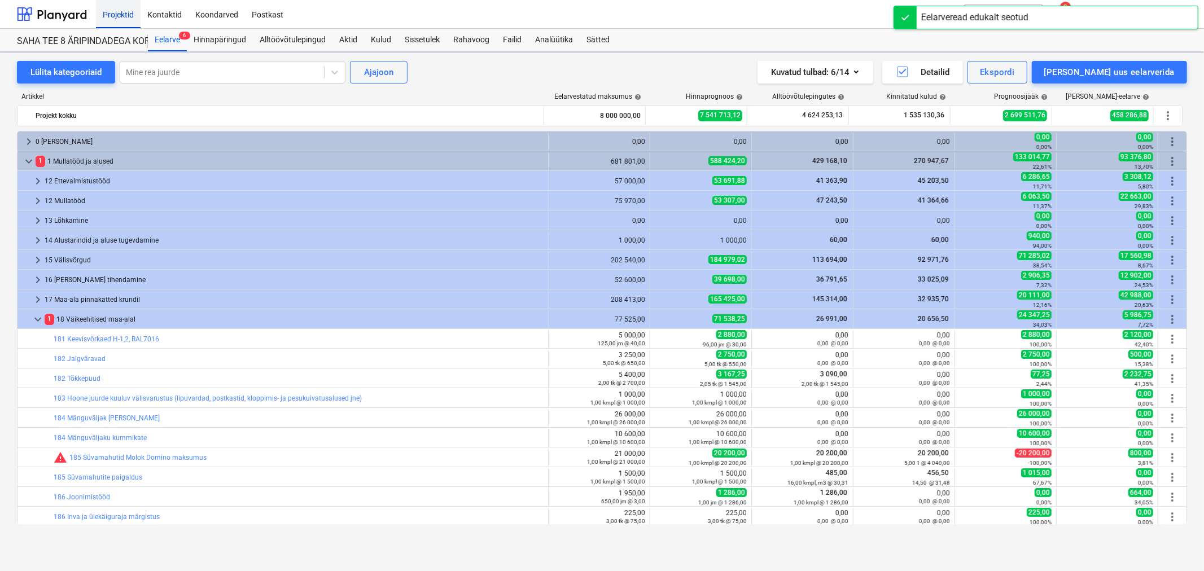
click at [121, 12] on div "Projektid" at bounding box center [118, 13] width 45 height 29
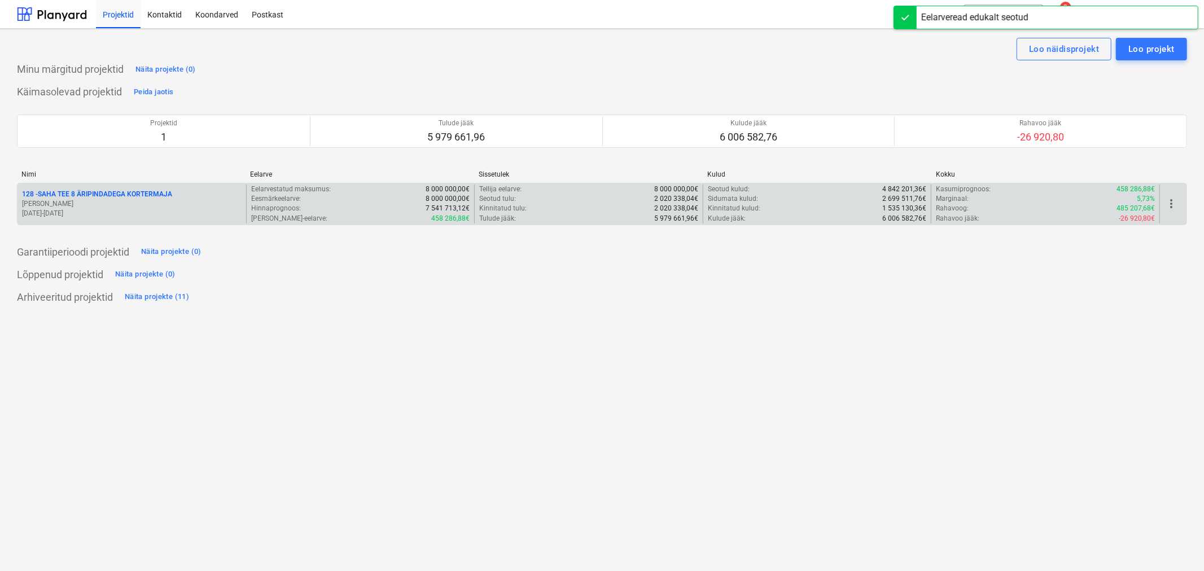
click at [113, 188] on div "128 - SAHA TEE 8 ÄRIPINDADEGA KORTERMAJA [PERSON_NAME] [DATE] - [DATE]" at bounding box center [131, 204] width 229 height 39
click at [115, 192] on p "128 - SAHA TEE 8 ÄRIPINDADEGA KORTERMAJA" at bounding box center [97, 195] width 150 height 10
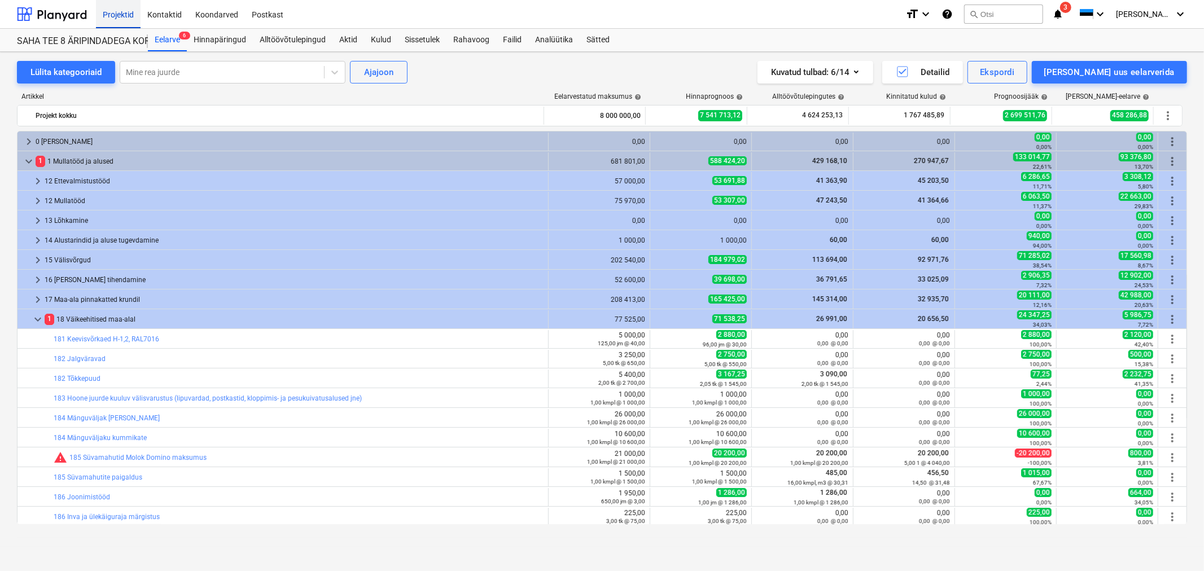
click at [108, 11] on div "Projektid" at bounding box center [118, 13] width 45 height 29
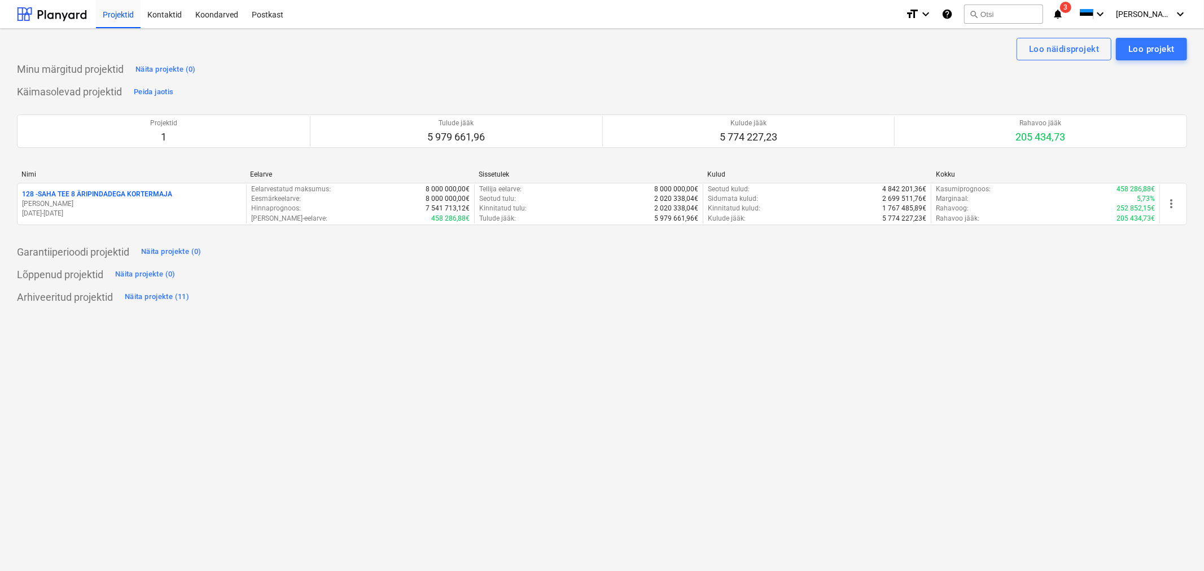
click at [1063, 13] on icon "notifications" at bounding box center [1057, 14] width 11 height 14
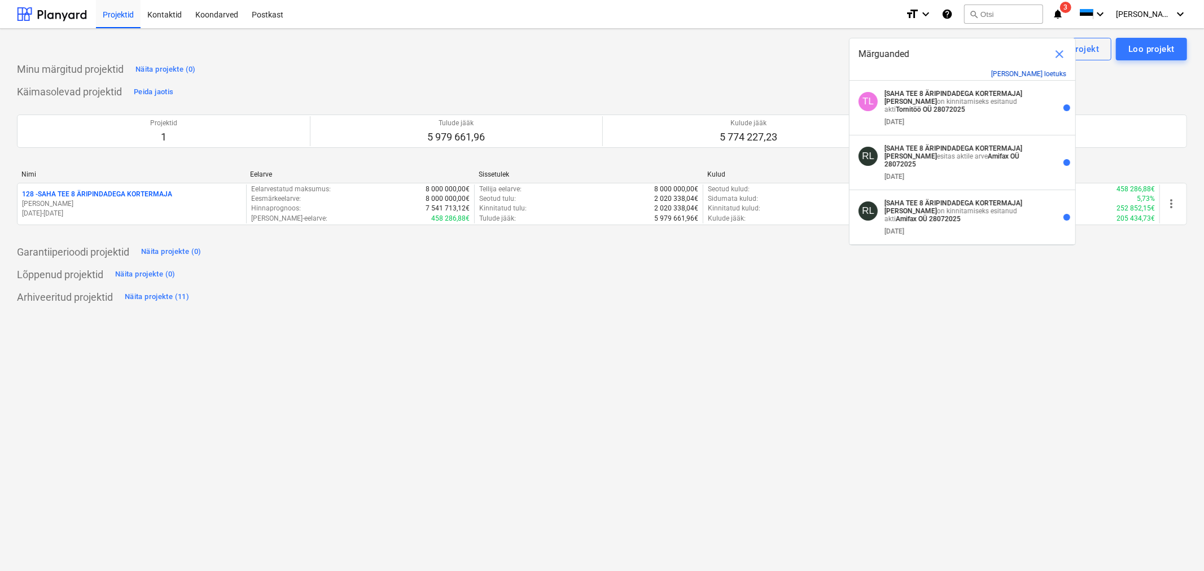
click at [1048, 72] on button "[PERSON_NAME] loetuks" at bounding box center [1028, 74] width 75 height 8
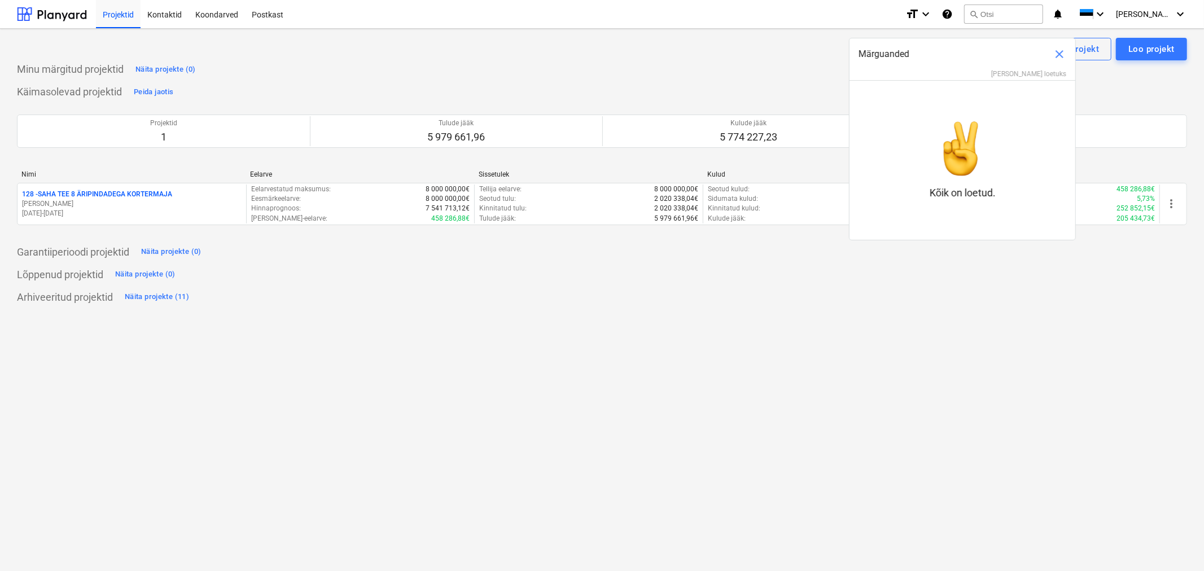
click at [1059, 54] on span "close" at bounding box center [1059, 54] width 14 height 14
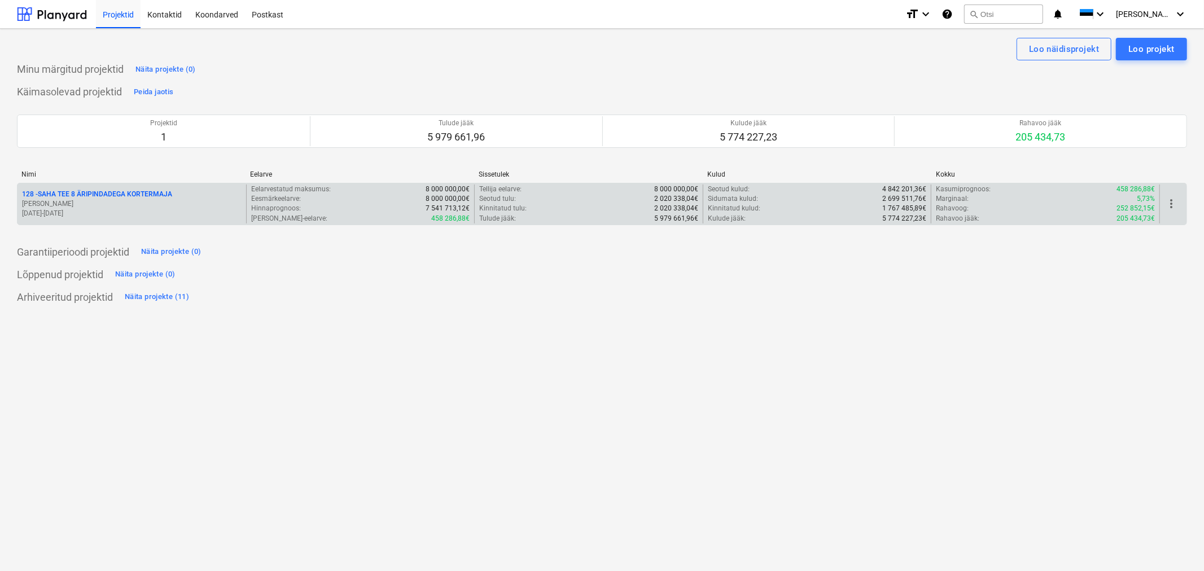
click at [111, 192] on p "128 - SAHA TEE 8 ÄRIPINDADEGA KORTERMAJA" at bounding box center [97, 195] width 150 height 10
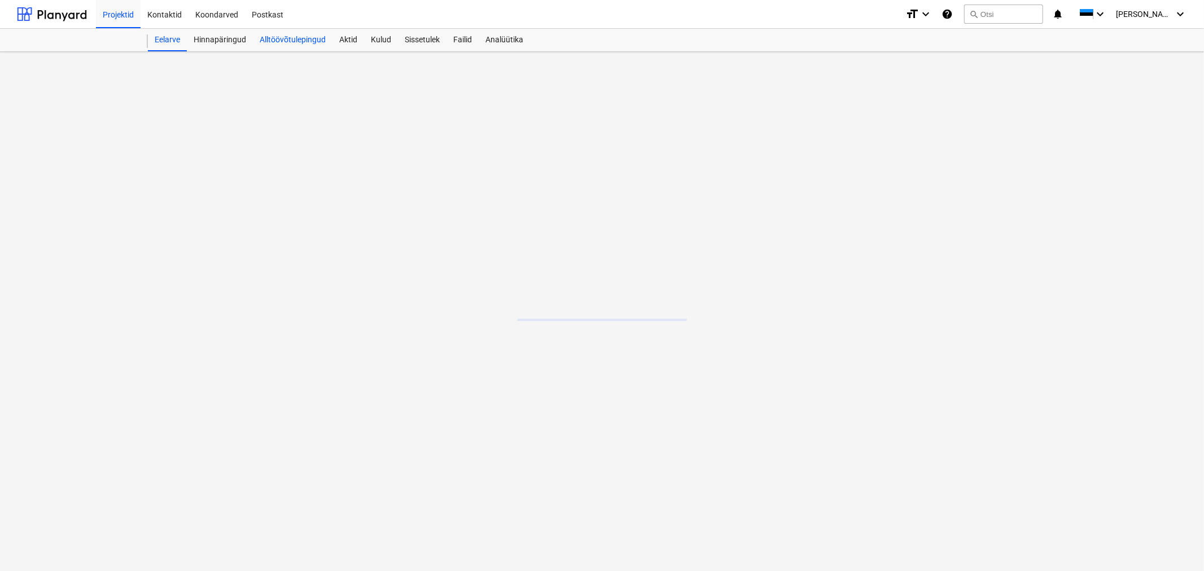
click at [304, 37] on div "Alltöövõtulepingud" at bounding box center [293, 40] width 80 height 23
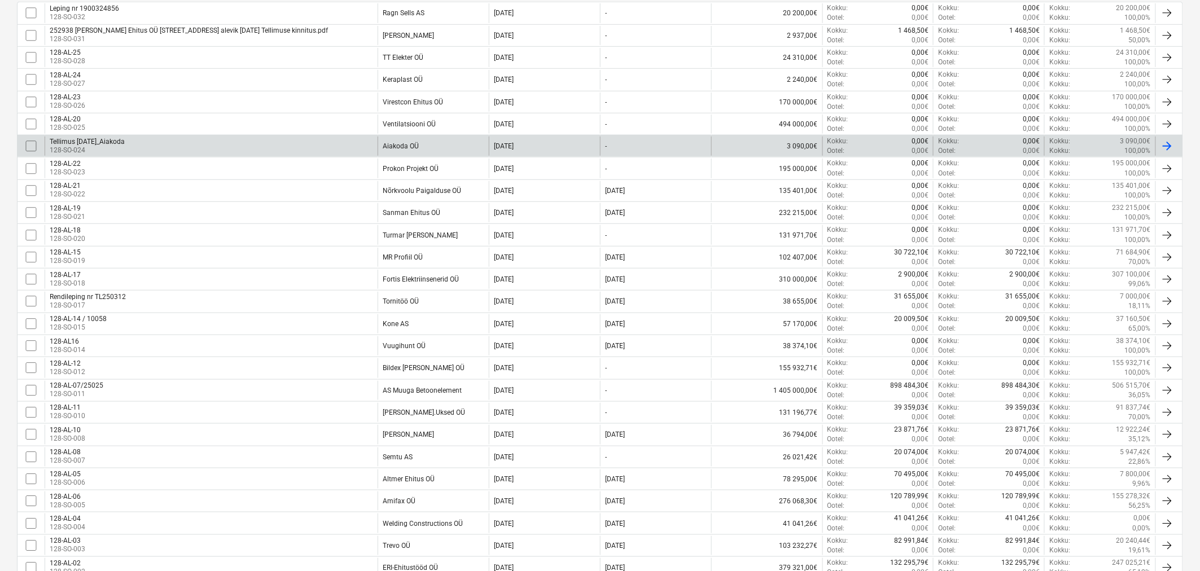
scroll to position [313, 0]
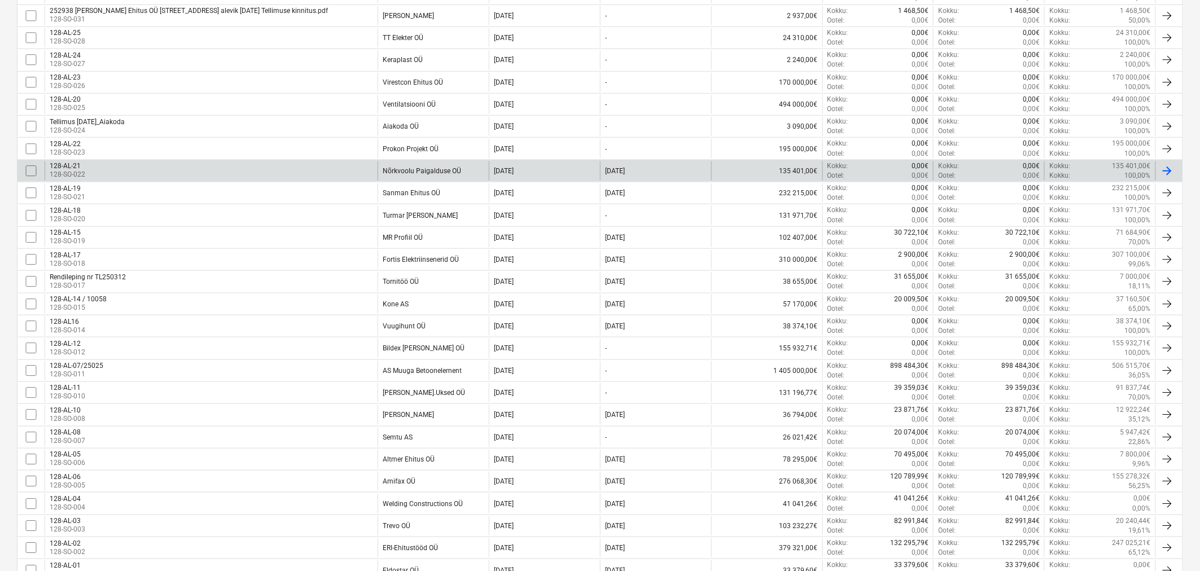
click at [27, 167] on input "checkbox" at bounding box center [31, 171] width 18 height 18
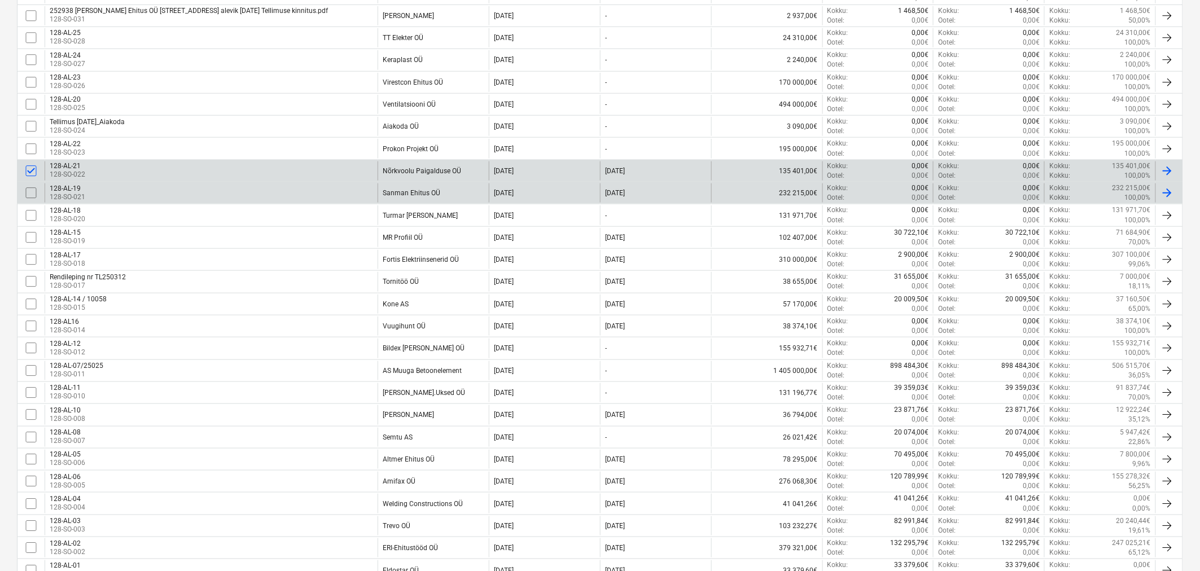
click at [32, 192] on input "checkbox" at bounding box center [31, 193] width 18 height 18
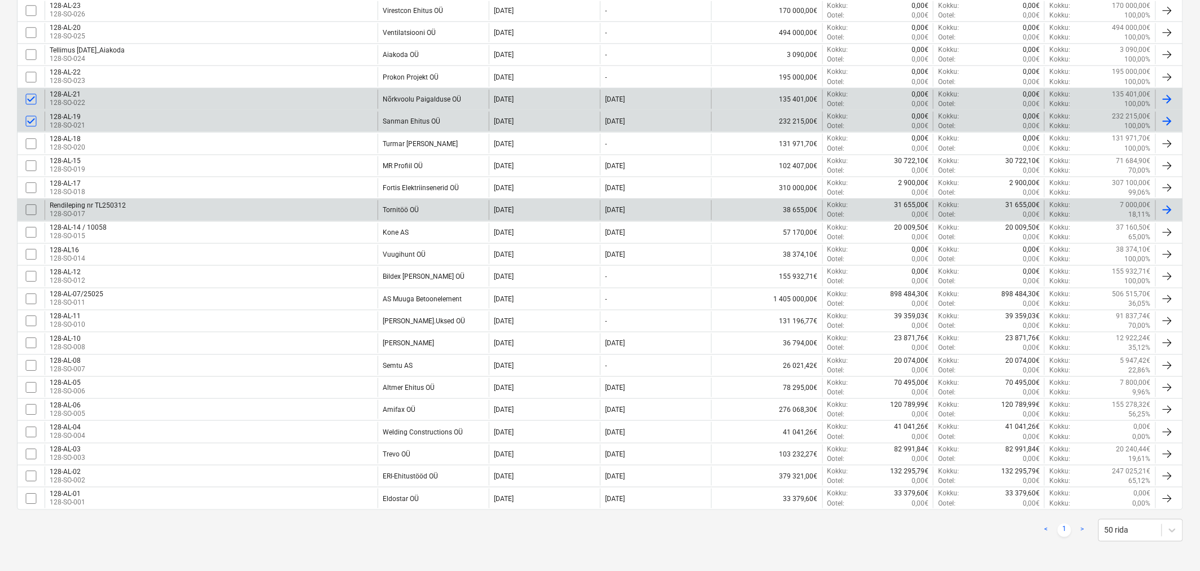
scroll to position [388, 0]
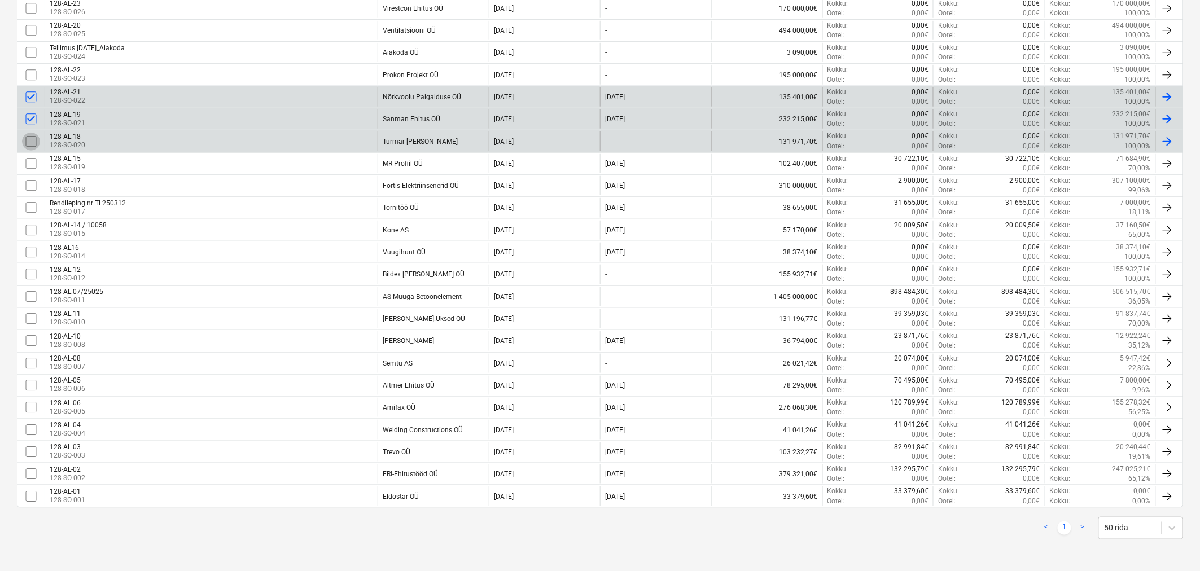
click at [33, 139] on input "checkbox" at bounding box center [31, 142] width 18 height 18
click at [32, 159] on input "checkbox" at bounding box center [31, 164] width 18 height 18
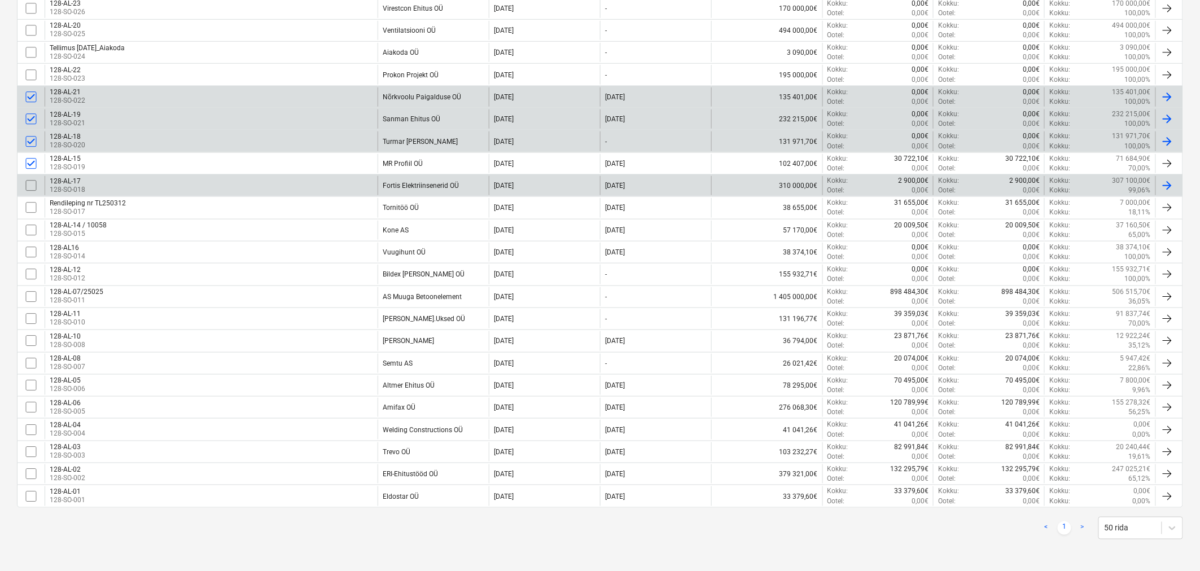
click at [30, 181] on input "checkbox" at bounding box center [31, 186] width 18 height 18
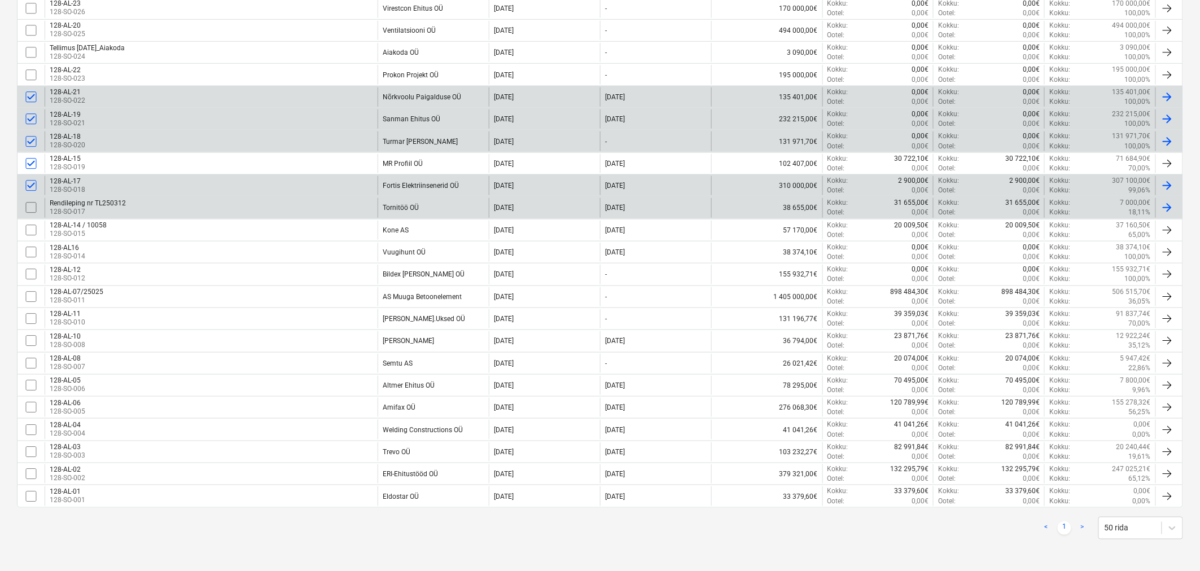
click at [27, 205] on input "checkbox" at bounding box center [31, 208] width 18 height 18
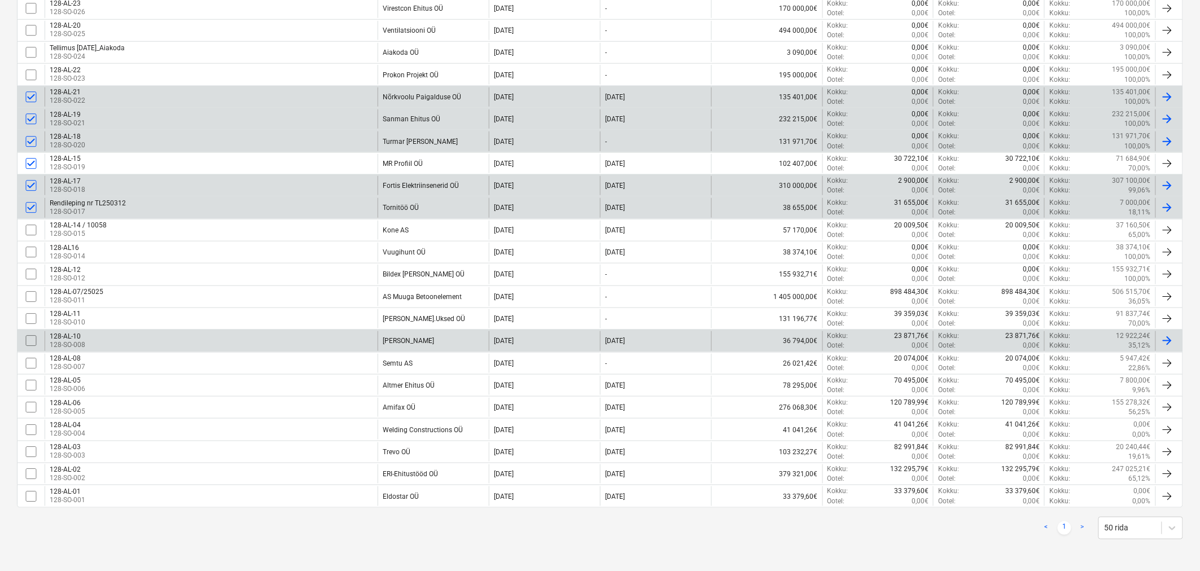
click at [29, 336] on input "checkbox" at bounding box center [31, 341] width 18 height 18
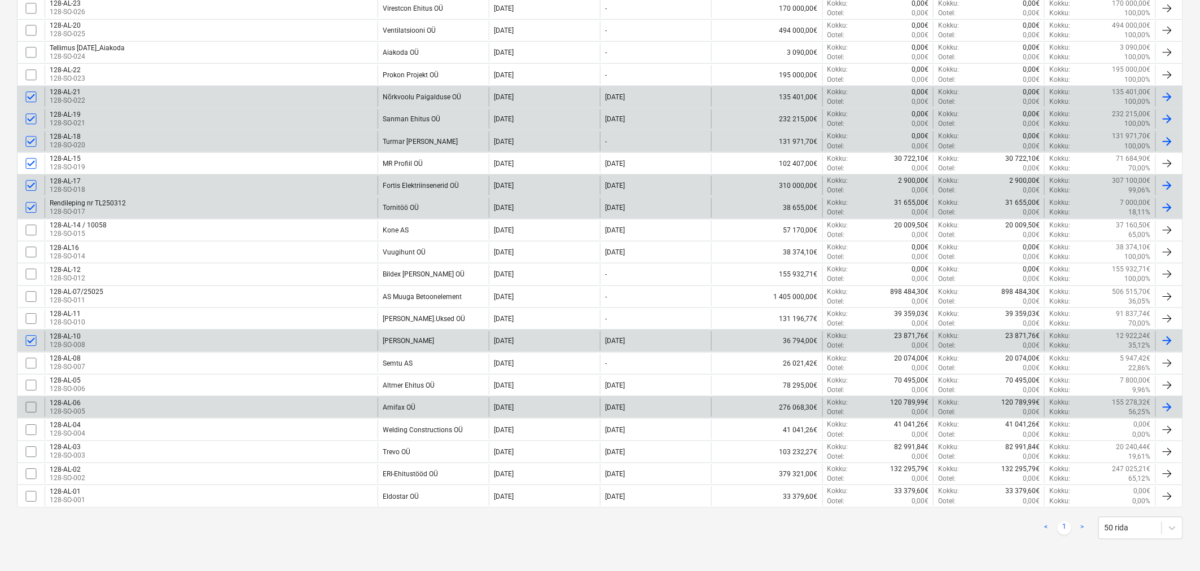
click at [32, 405] on input "checkbox" at bounding box center [31, 407] width 18 height 18
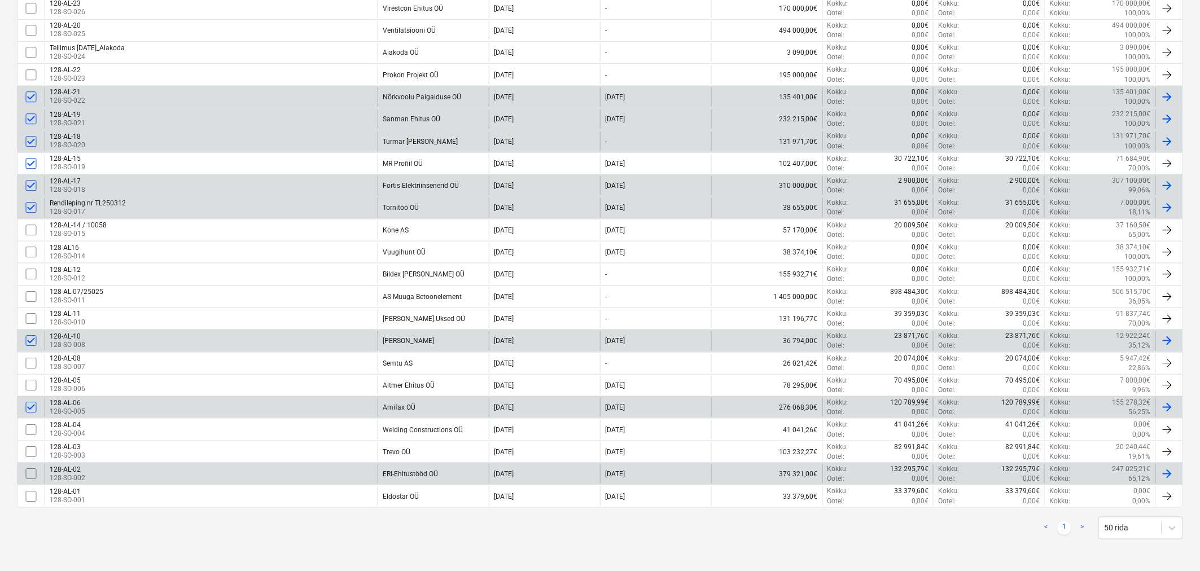
click at [29, 471] on input "checkbox" at bounding box center [31, 474] width 18 height 18
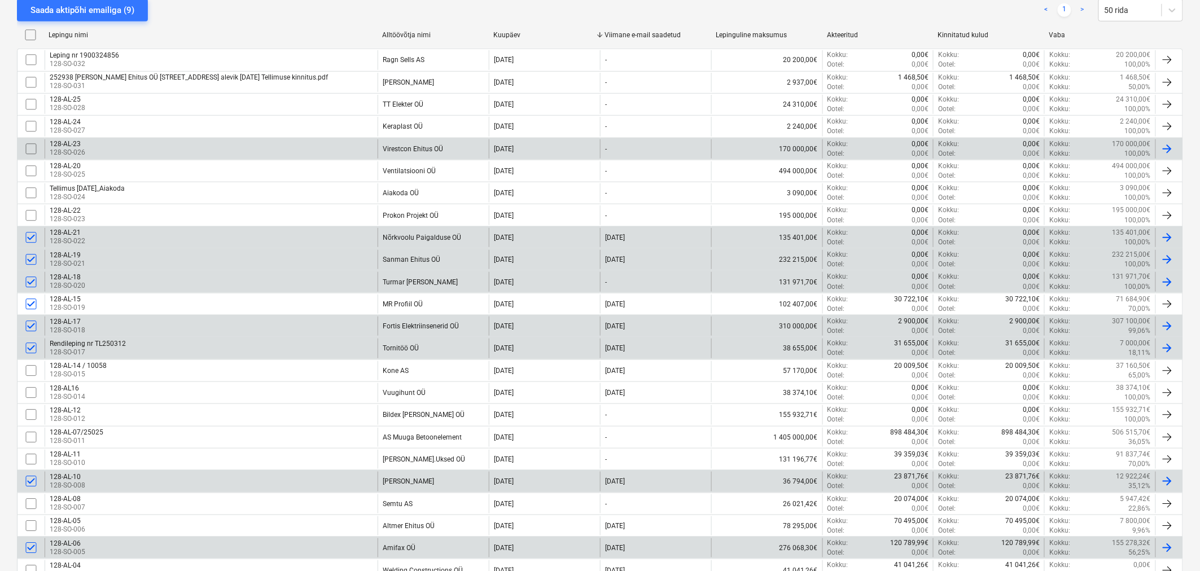
scroll to position [0, 0]
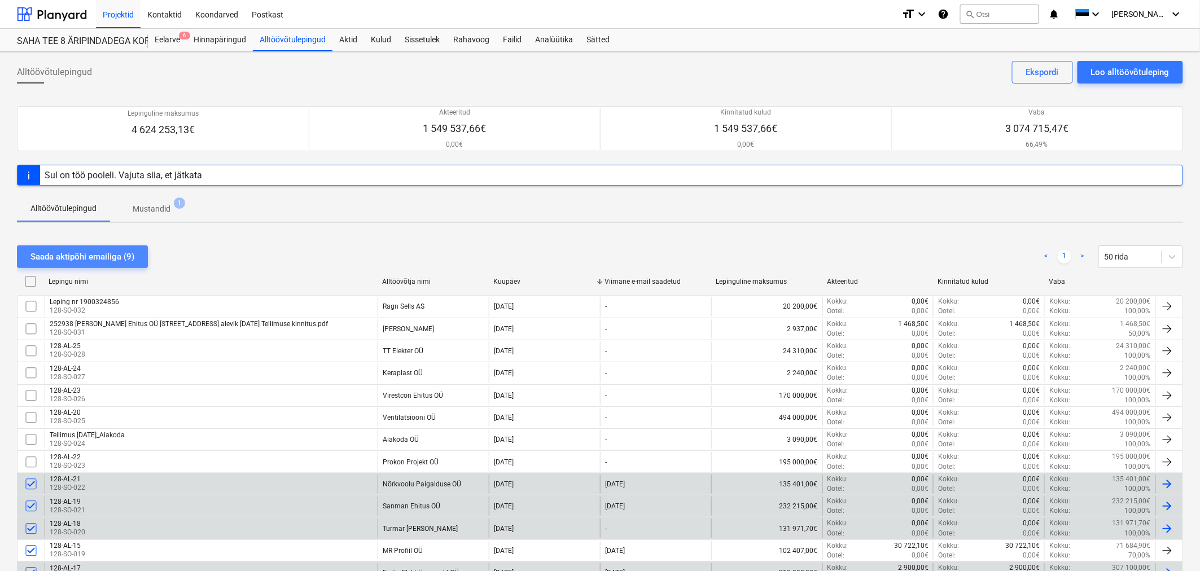
click at [86, 251] on div "Saada aktipõhi emailiga (9)" at bounding box center [82, 256] width 104 height 15
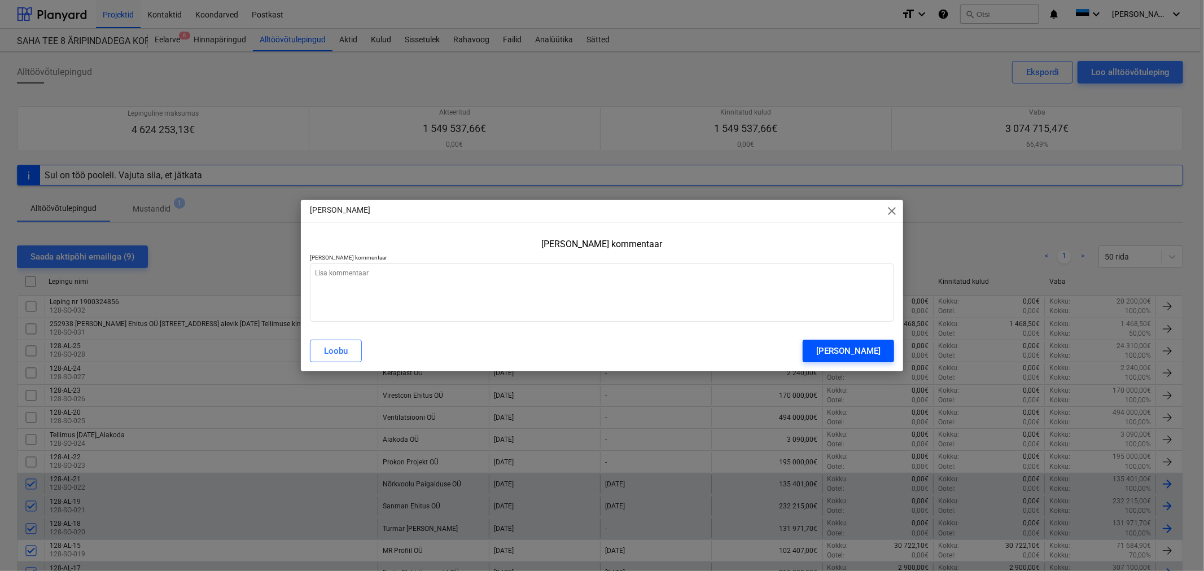
click at [843, 351] on div "[PERSON_NAME]" at bounding box center [848, 351] width 64 height 15
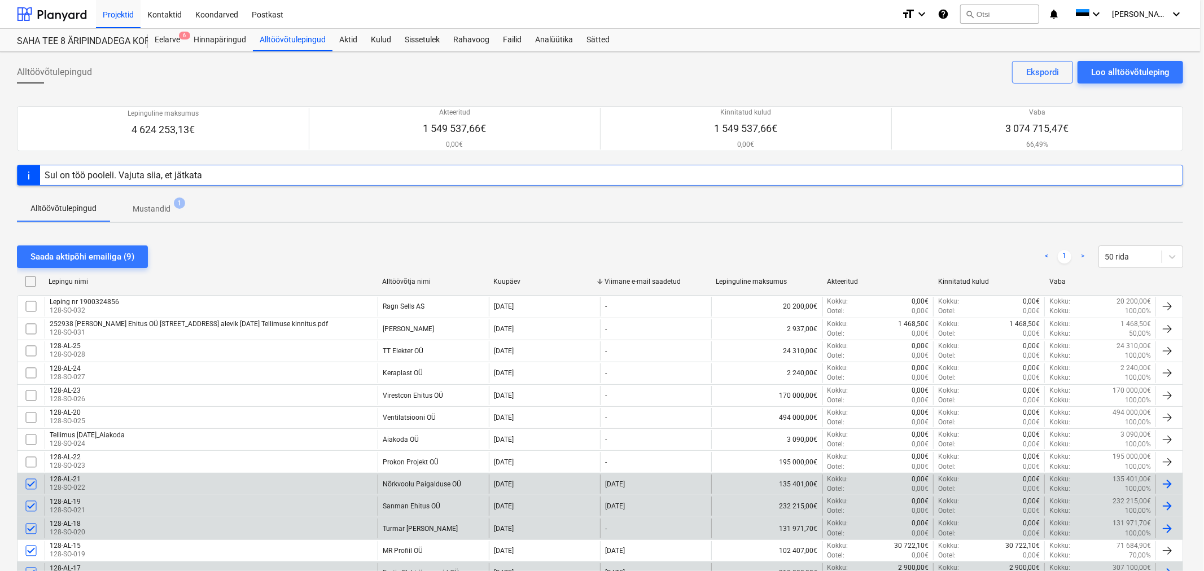
type textarea "x"
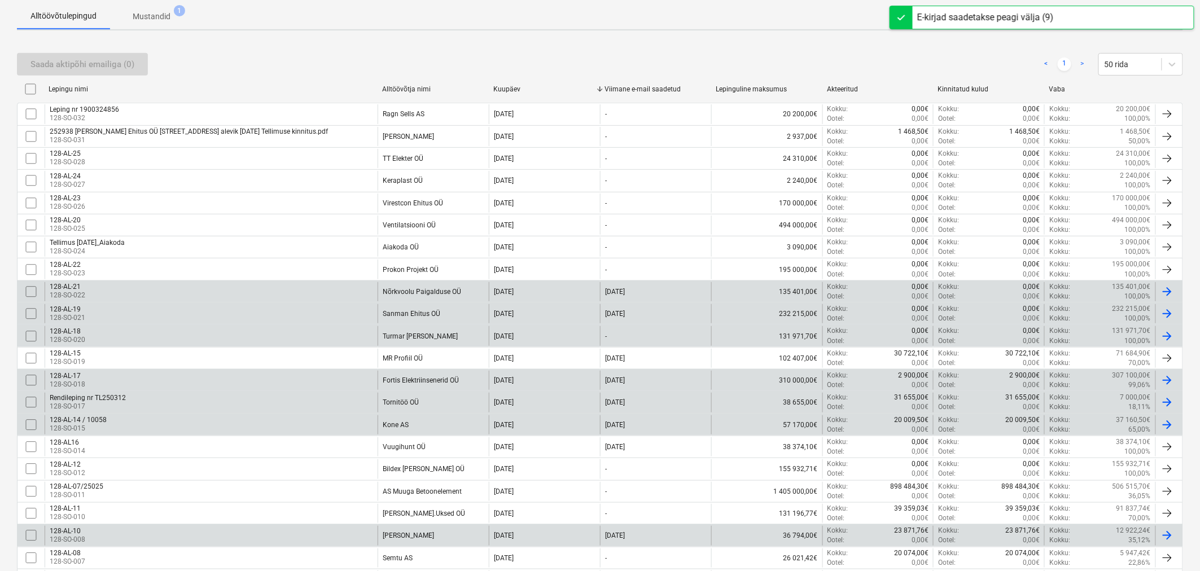
scroll to position [388, 0]
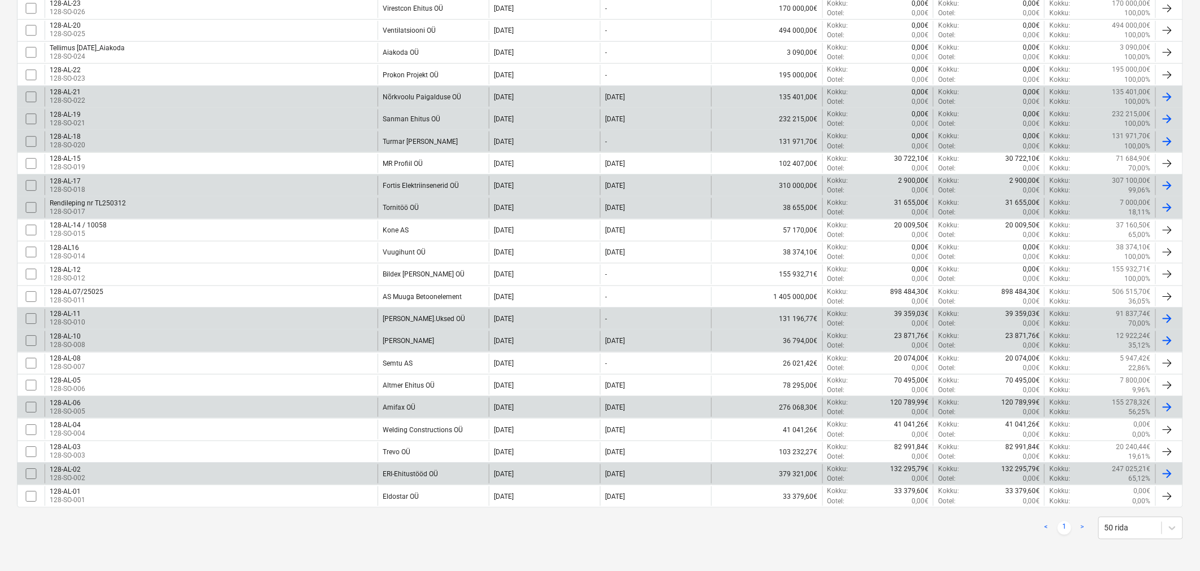
click at [414, 317] on div "[PERSON_NAME].Uksed OÜ" at bounding box center [424, 319] width 82 height 8
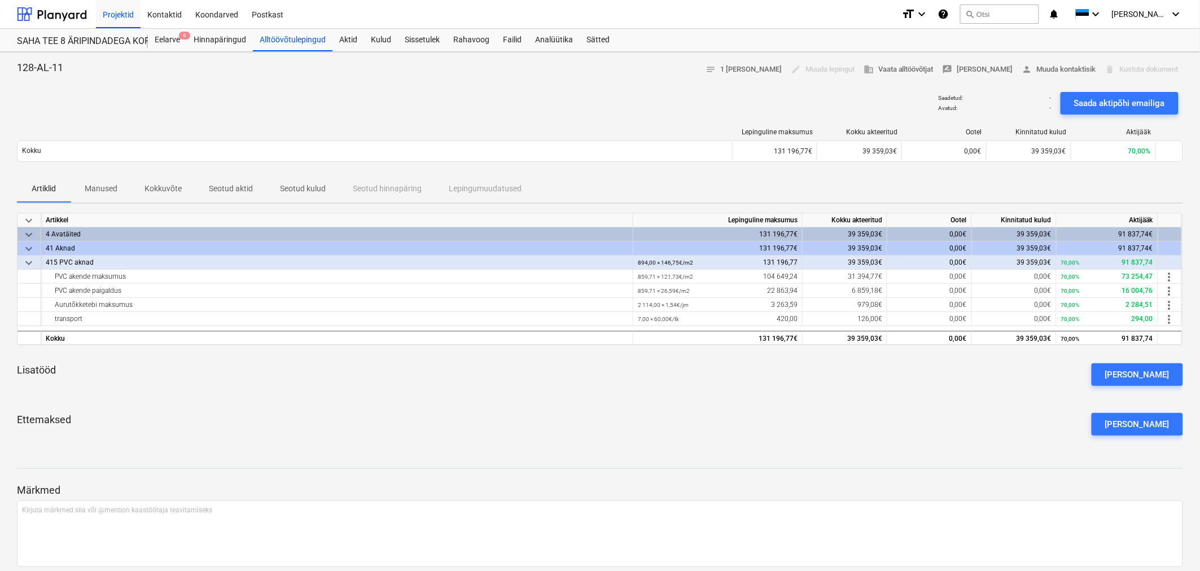
click at [171, 183] on p "Kokkuvõte" at bounding box center [162, 189] width 37 height 12
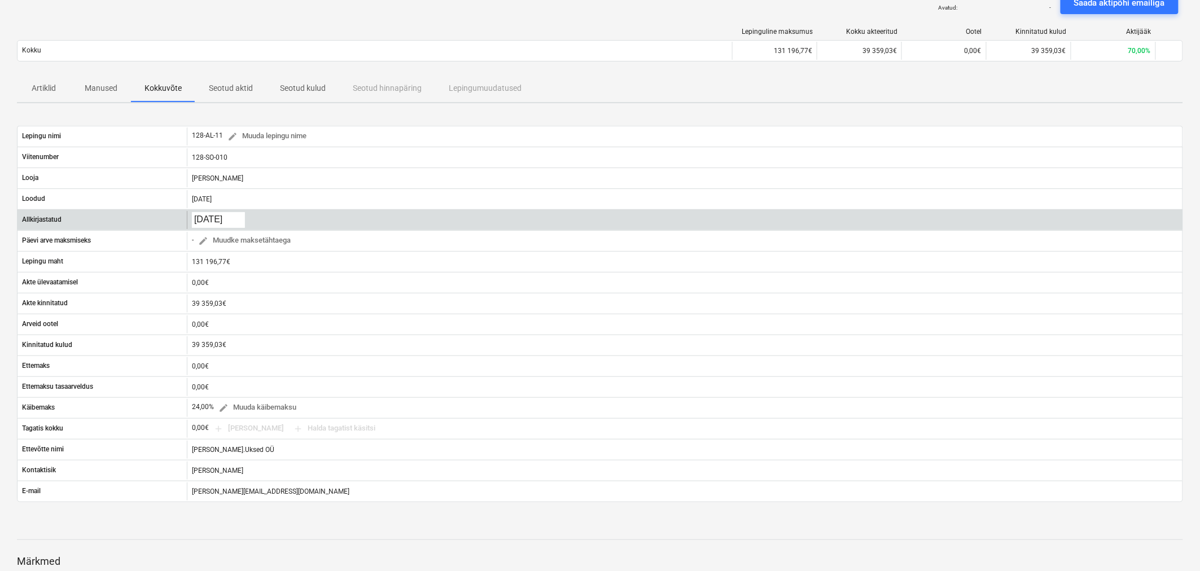
scroll to position [63, 0]
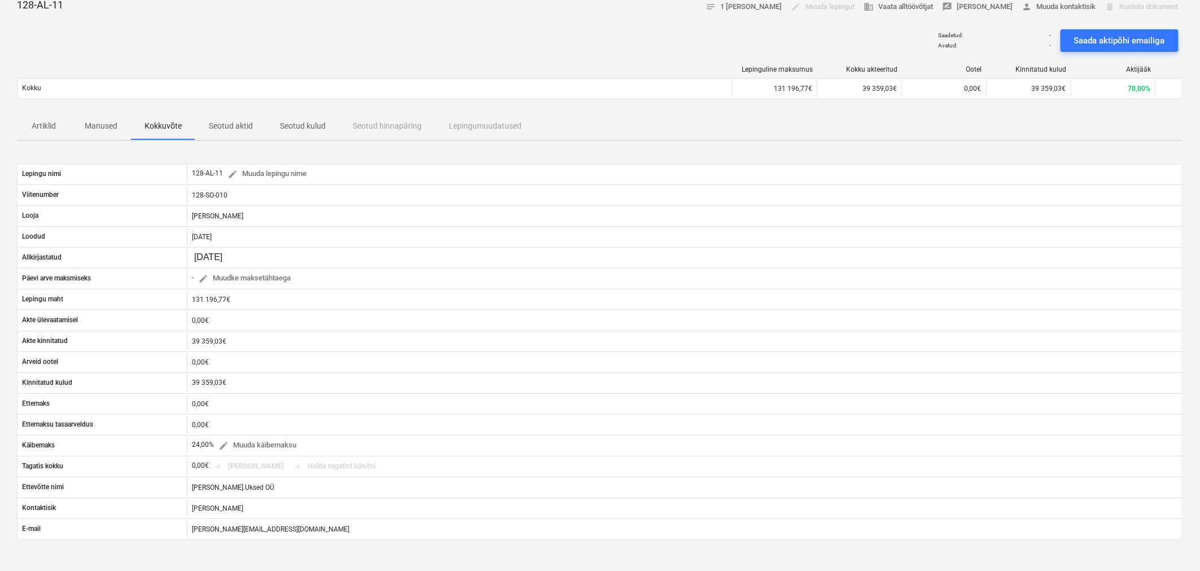
click at [45, 121] on p "Artiklid" at bounding box center [43, 126] width 27 height 12
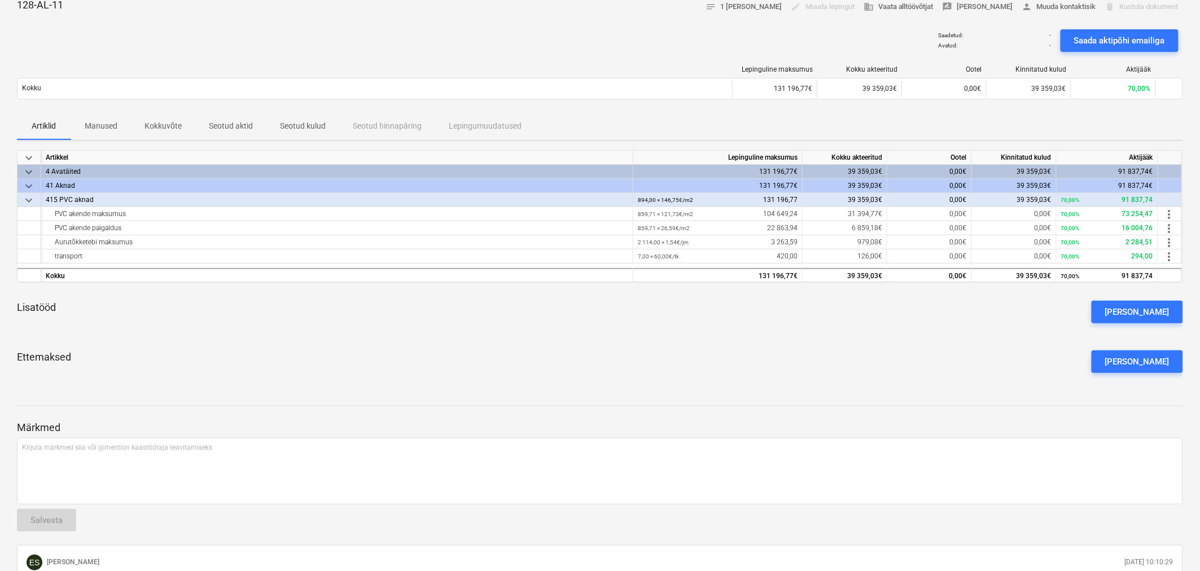
click at [110, 123] on p "Manused" at bounding box center [101, 126] width 33 height 12
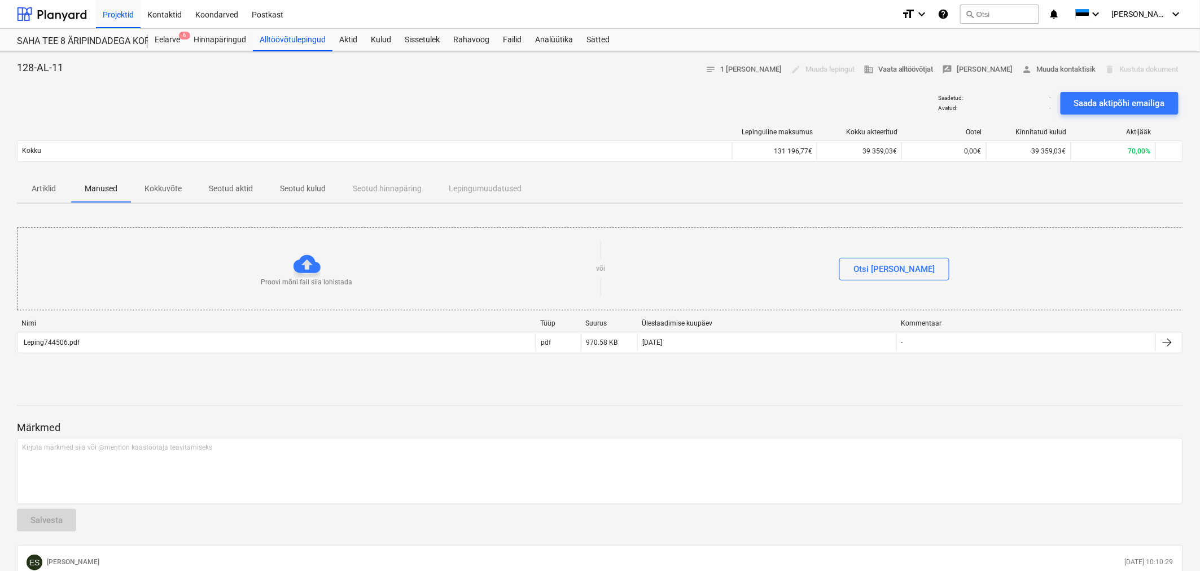
click at [306, 185] on p "Seotud kulud" at bounding box center [303, 189] width 46 height 12
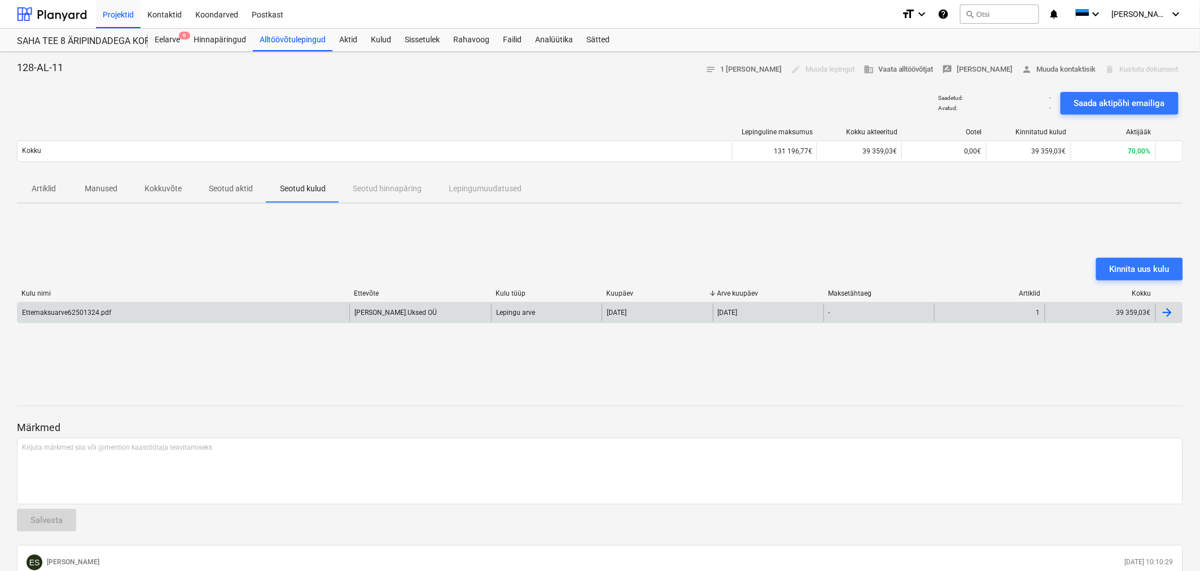
click at [58, 312] on div "Ettemaksuarve62501324.pdf" at bounding box center [66, 313] width 89 height 8
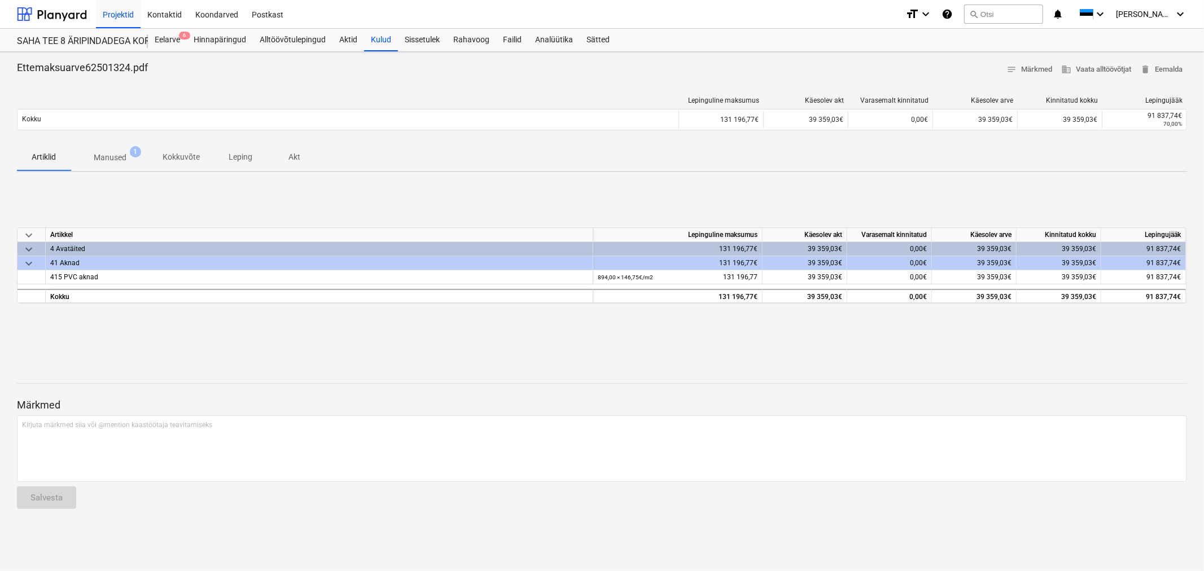
click at [122, 153] on p "Manused" at bounding box center [110, 158] width 33 height 12
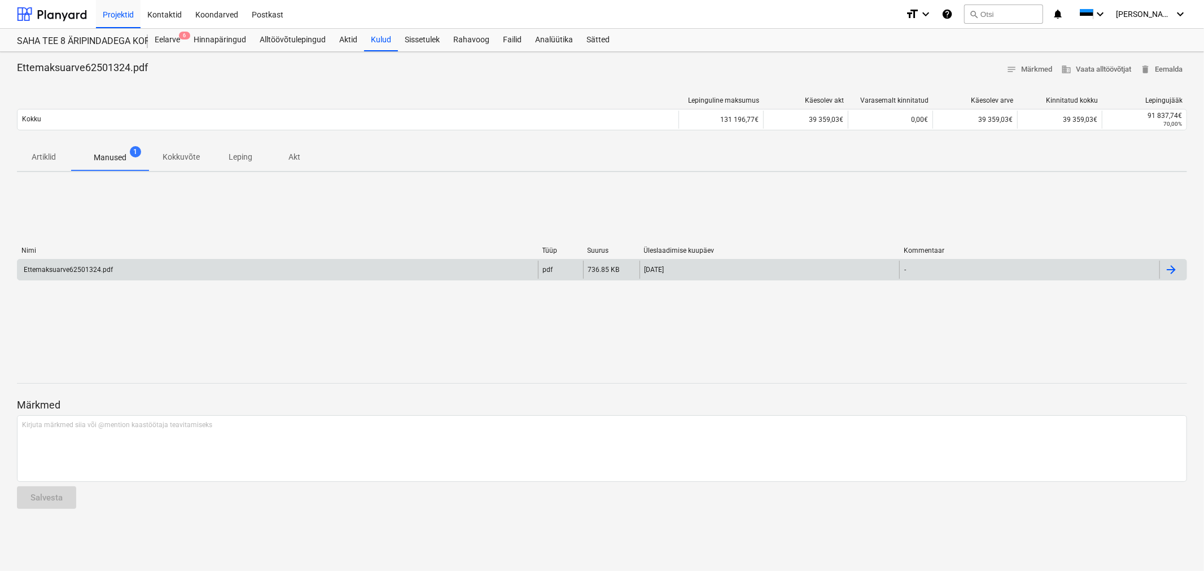
click at [161, 267] on div "Ettemaksuarve62501324.pdf" at bounding box center [277, 270] width 520 height 18
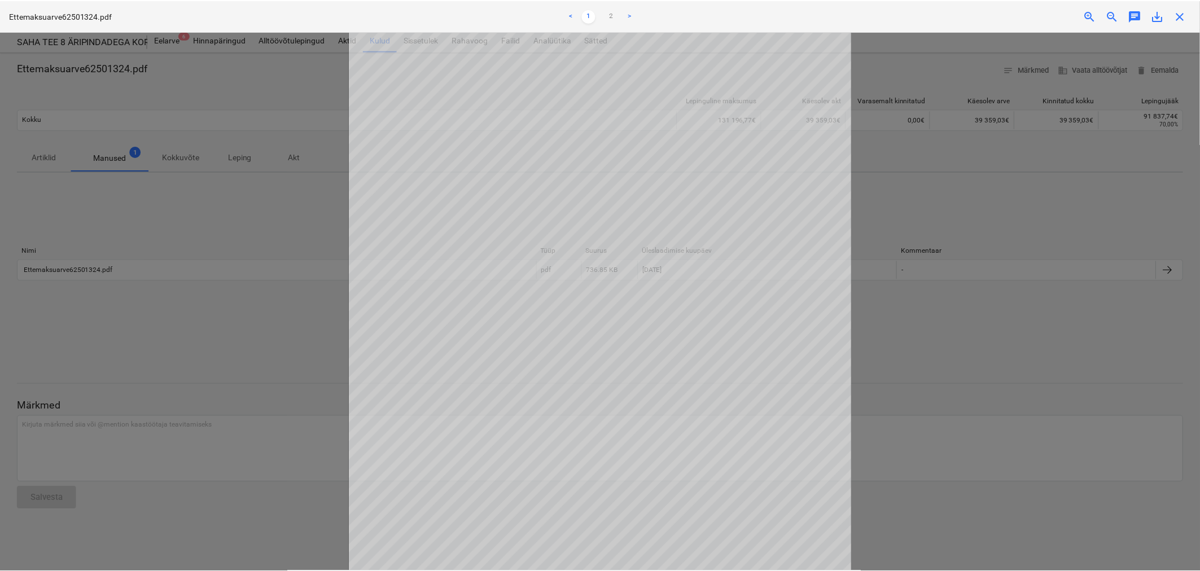
scroll to position [63, 0]
click at [1183, 14] on span "close" at bounding box center [1183, 16] width 14 height 14
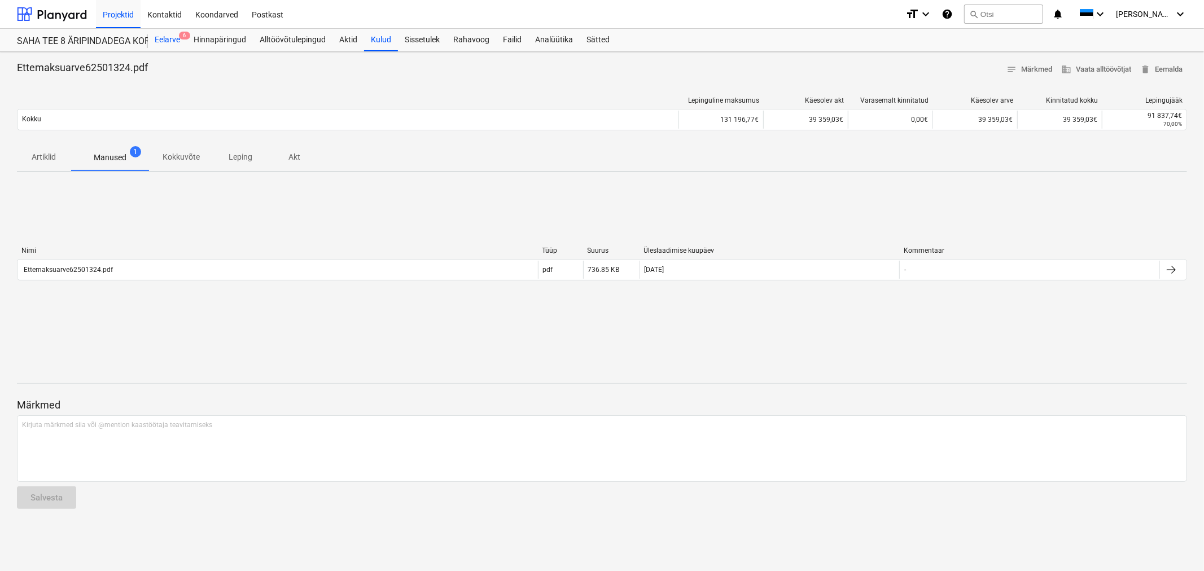
click at [172, 29] on div "Eelarve 6" at bounding box center [167, 40] width 39 height 23
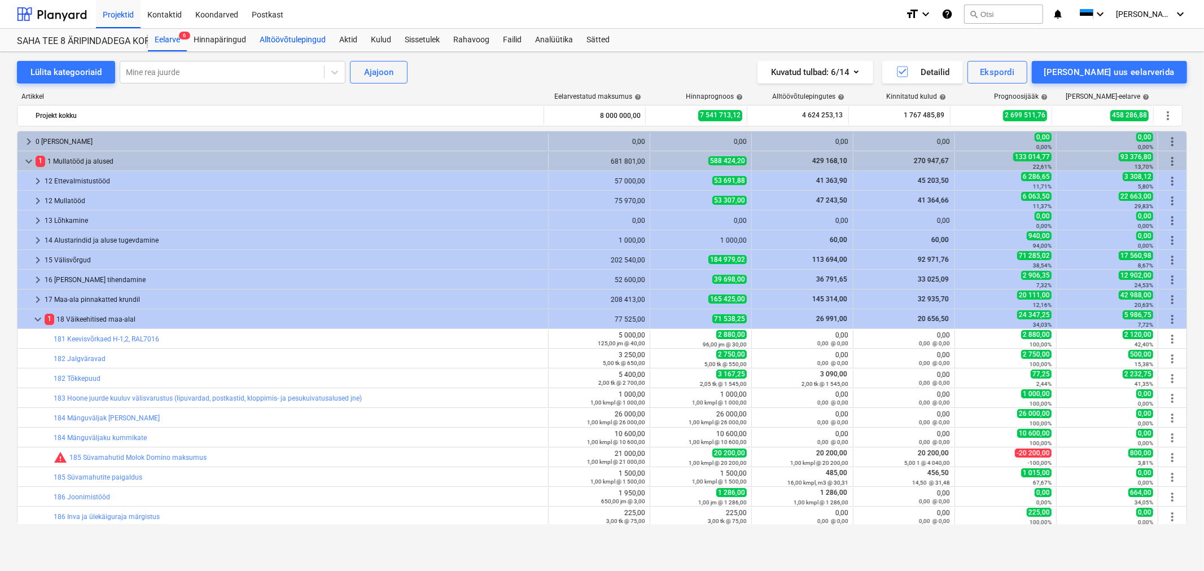
click at [297, 40] on div "Alltöövõtulepingud" at bounding box center [293, 40] width 80 height 23
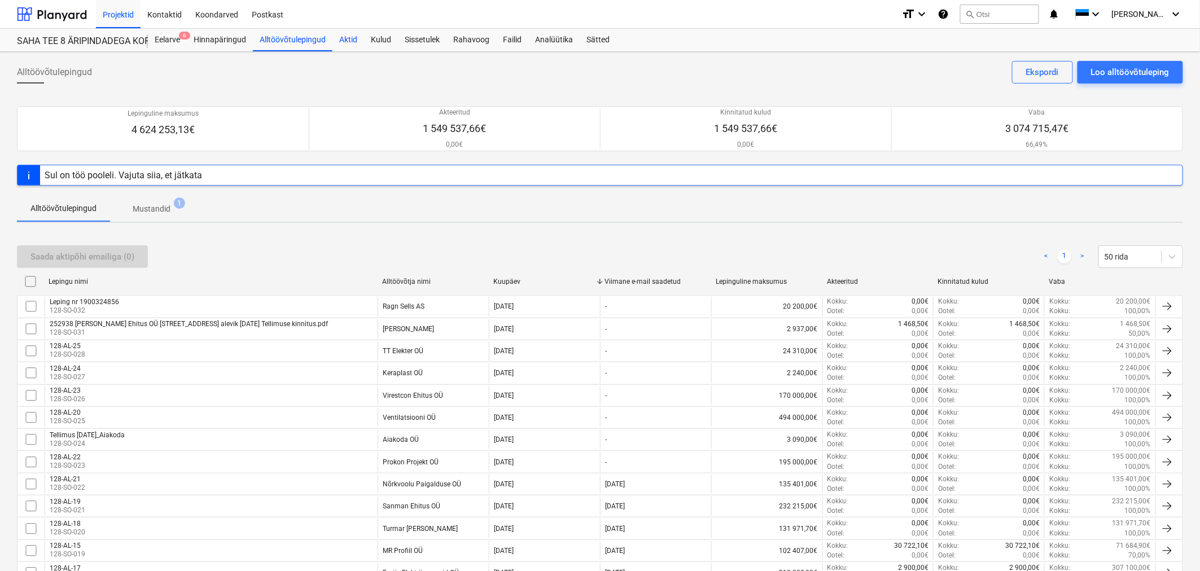
click at [348, 42] on div "Aktid" at bounding box center [348, 40] width 32 height 23
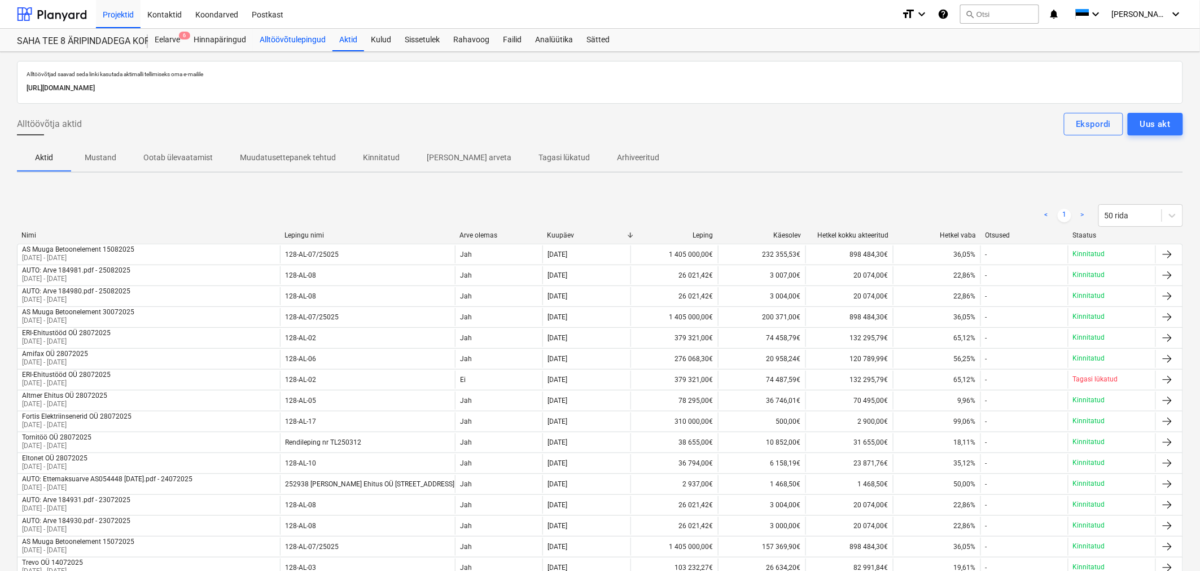
click at [278, 41] on div "Alltöövõtulepingud" at bounding box center [293, 40] width 80 height 23
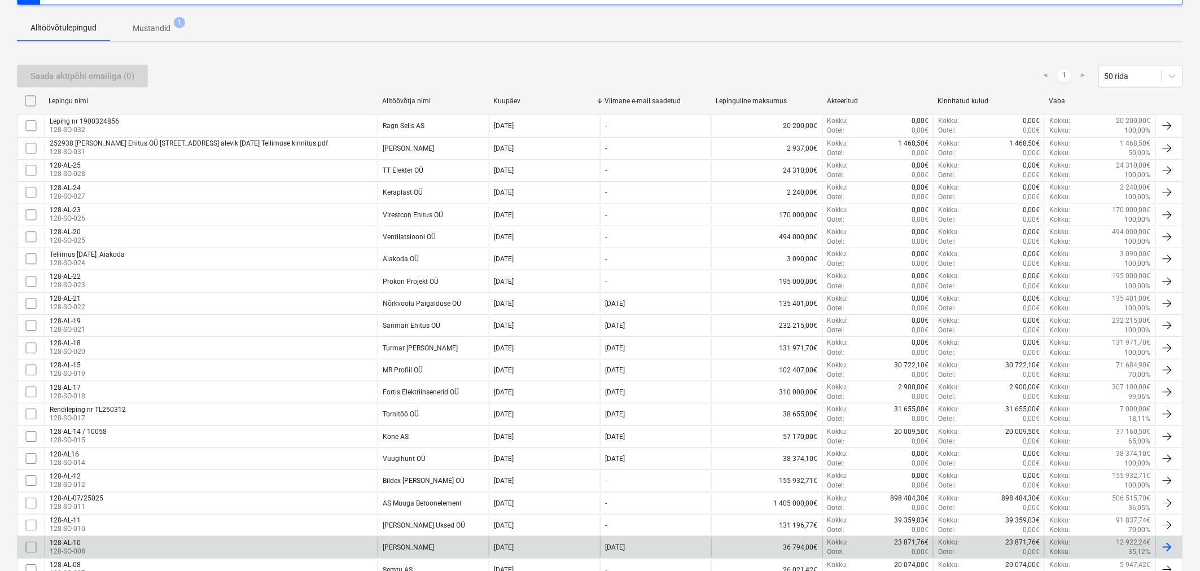
scroll to position [388, 0]
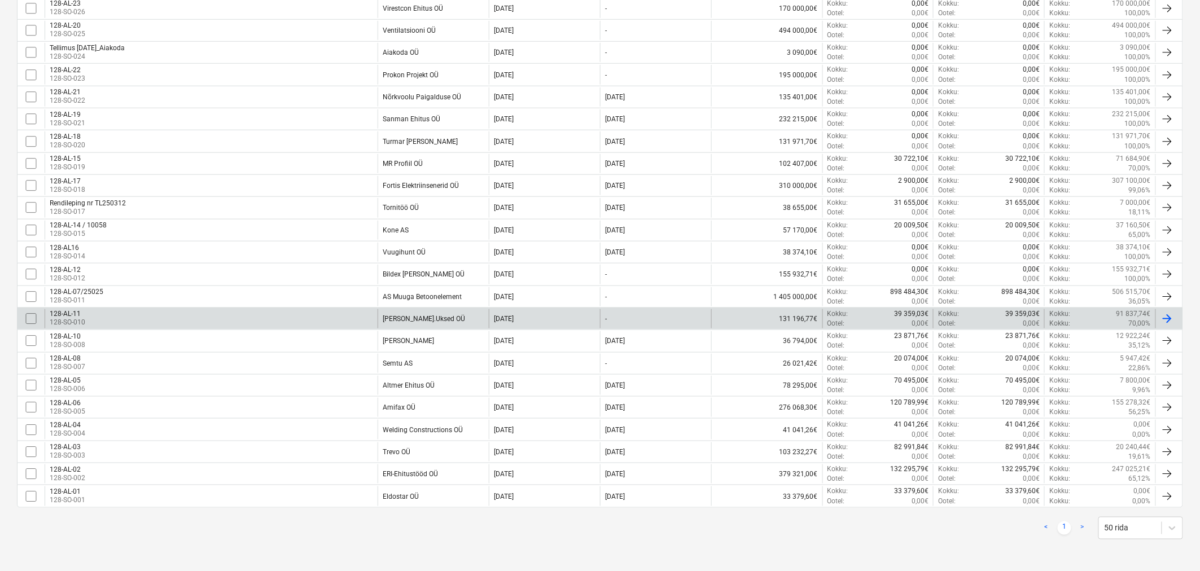
click at [162, 323] on div "128-AL-11 128-SO-010" at bounding box center [211, 318] width 333 height 19
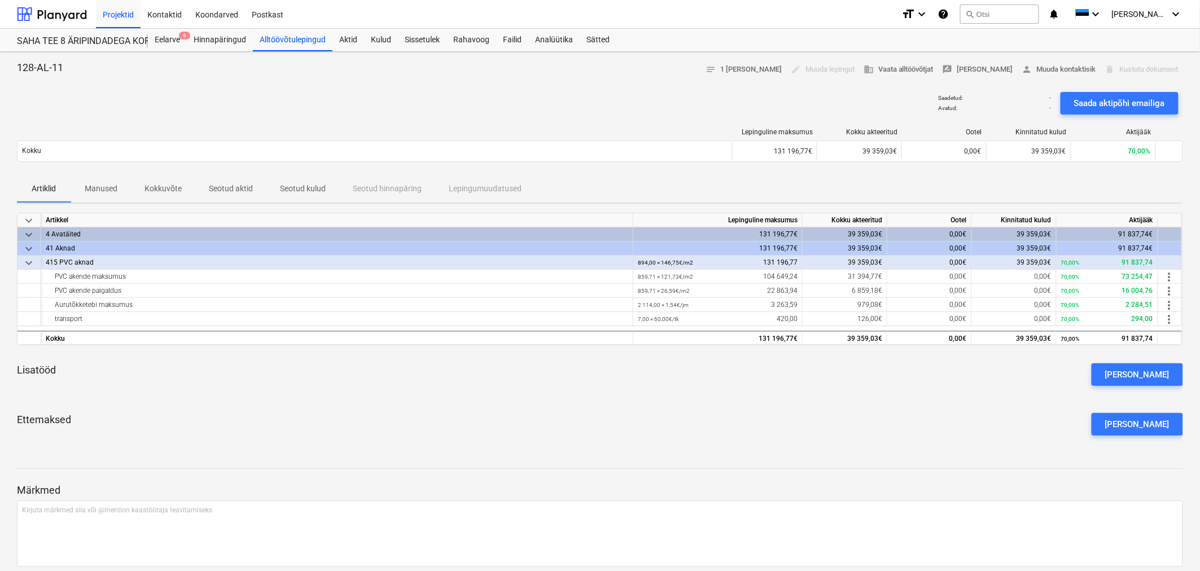
click at [230, 187] on p "Seotud aktid" at bounding box center [231, 189] width 44 height 12
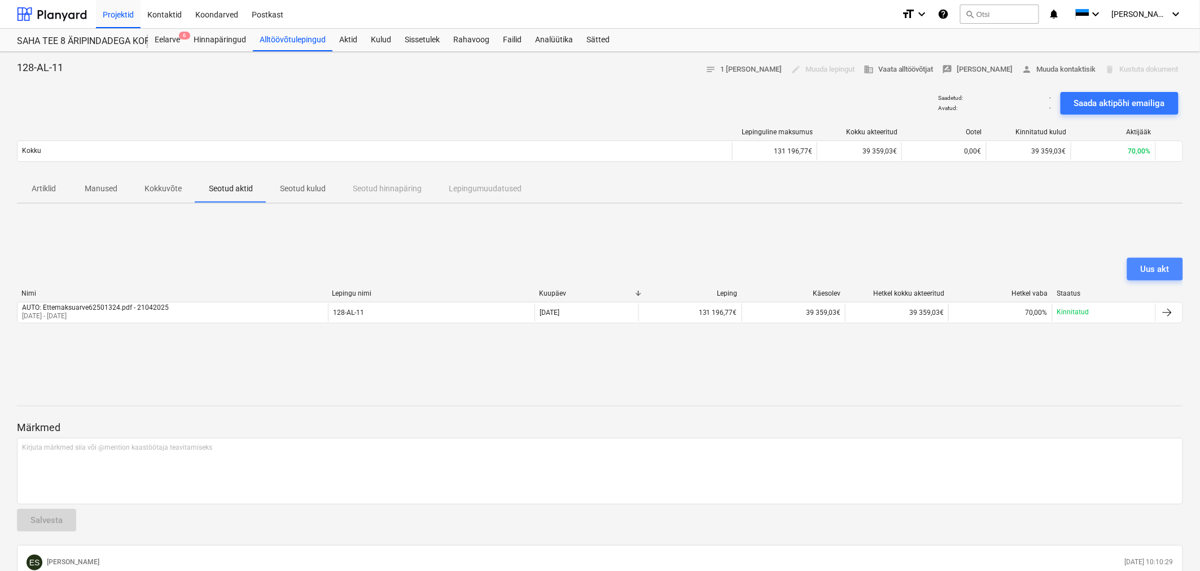
click at [1156, 265] on div "Uus akt" at bounding box center [1154, 269] width 29 height 15
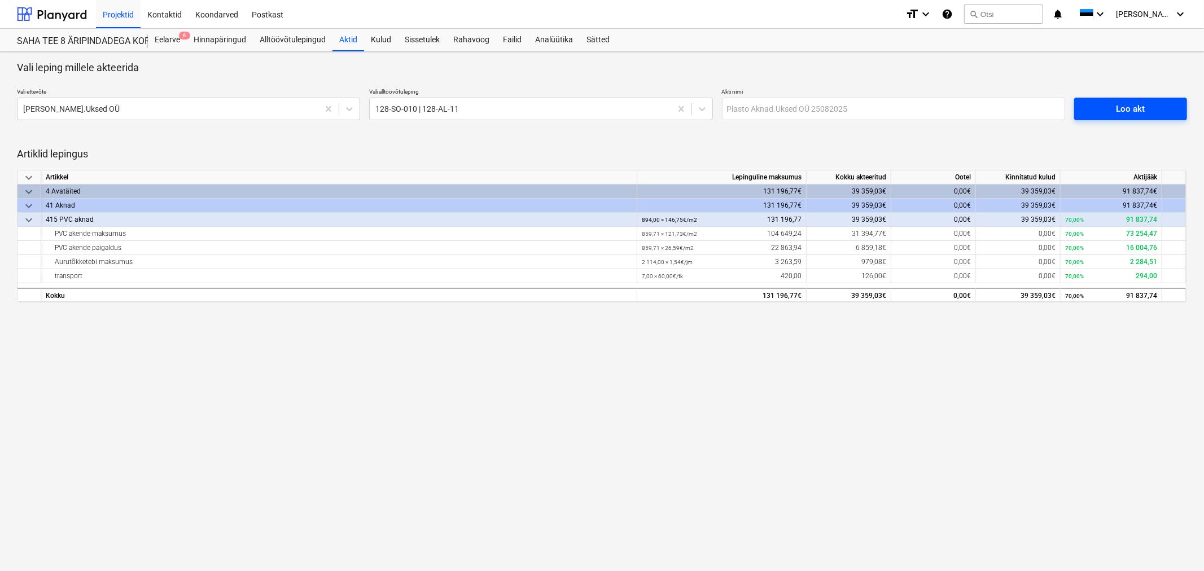
click at [1127, 108] on div "Loo akt" at bounding box center [1129, 109] width 29 height 15
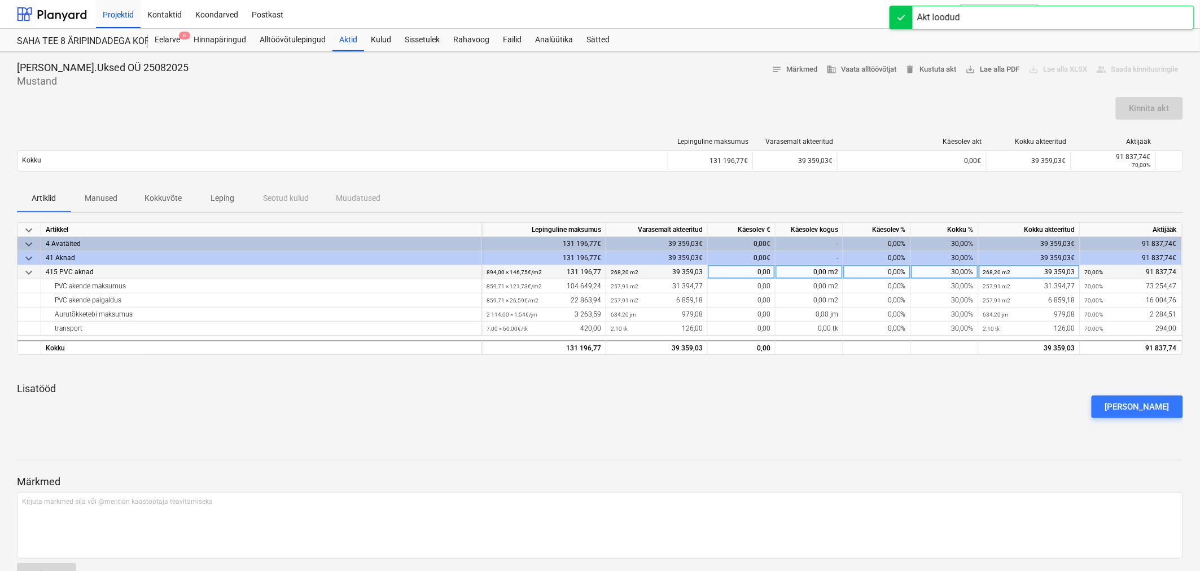
click at [745, 273] on div "0,00" at bounding box center [742, 272] width 68 height 14
click at [883, 273] on div "0,00%" at bounding box center [877, 272] width 68 height 14
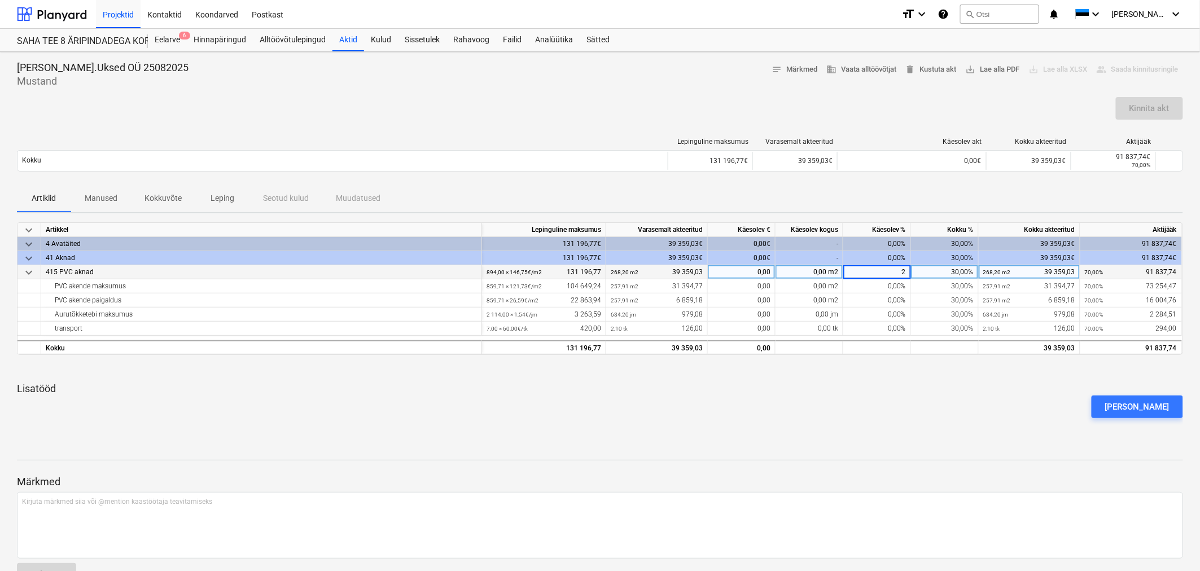
type input "25"
click at [1126, 114] on button "Kinnita akt" at bounding box center [1148, 108] width 67 height 23
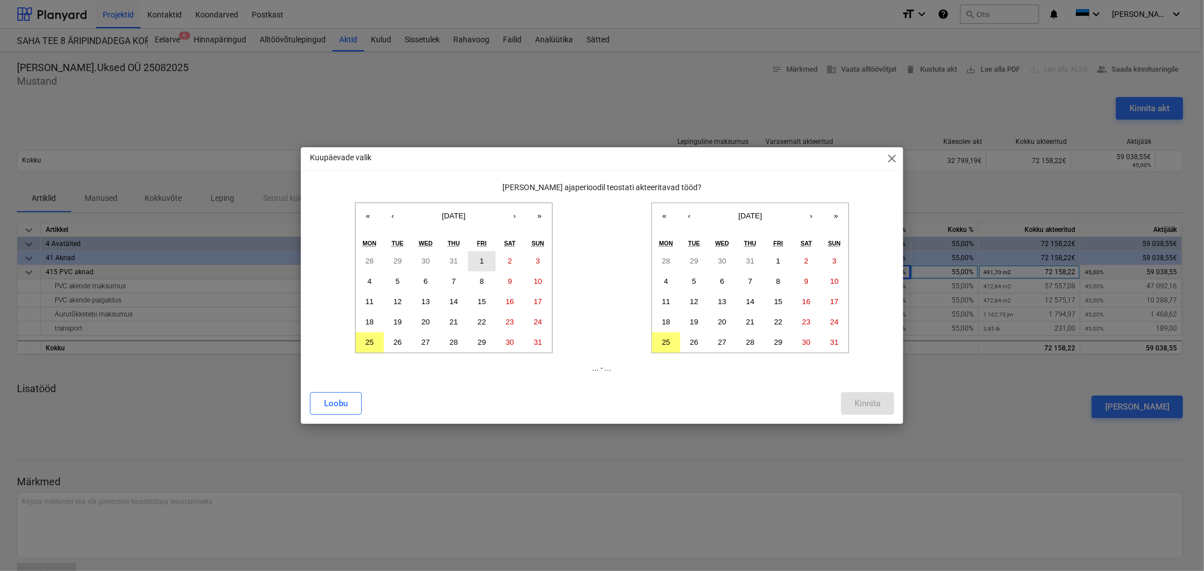
click at [485, 260] on button "1" at bounding box center [482, 261] width 28 height 20
click at [669, 338] on abbr "25" at bounding box center [666, 342] width 8 height 8
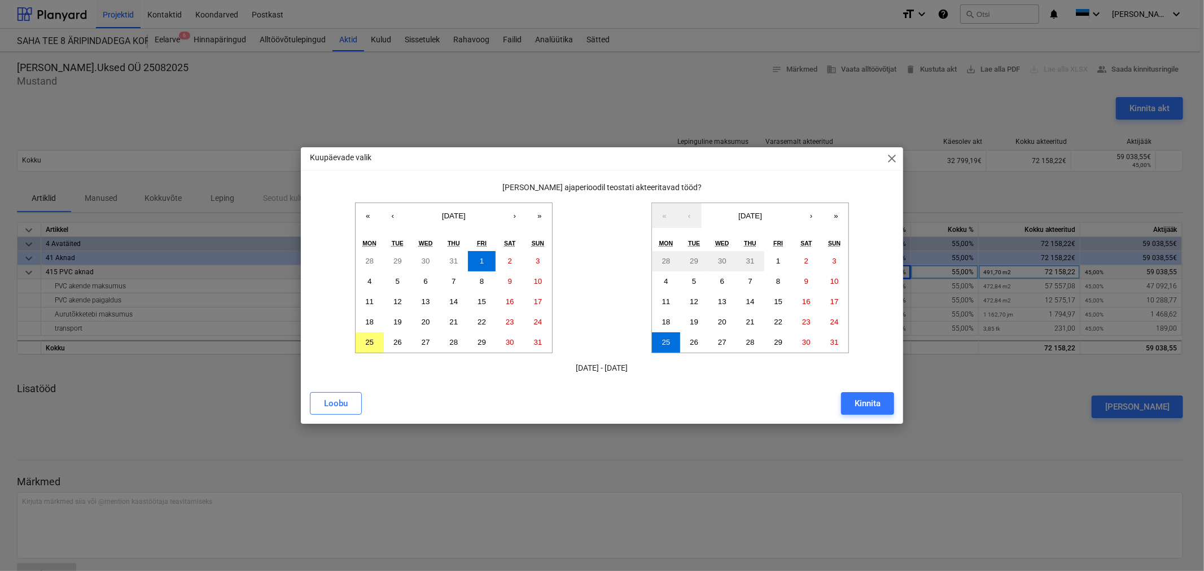
click at [881, 402] on button "Kinnita" at bounding box center [867, 403] width 53 height 23
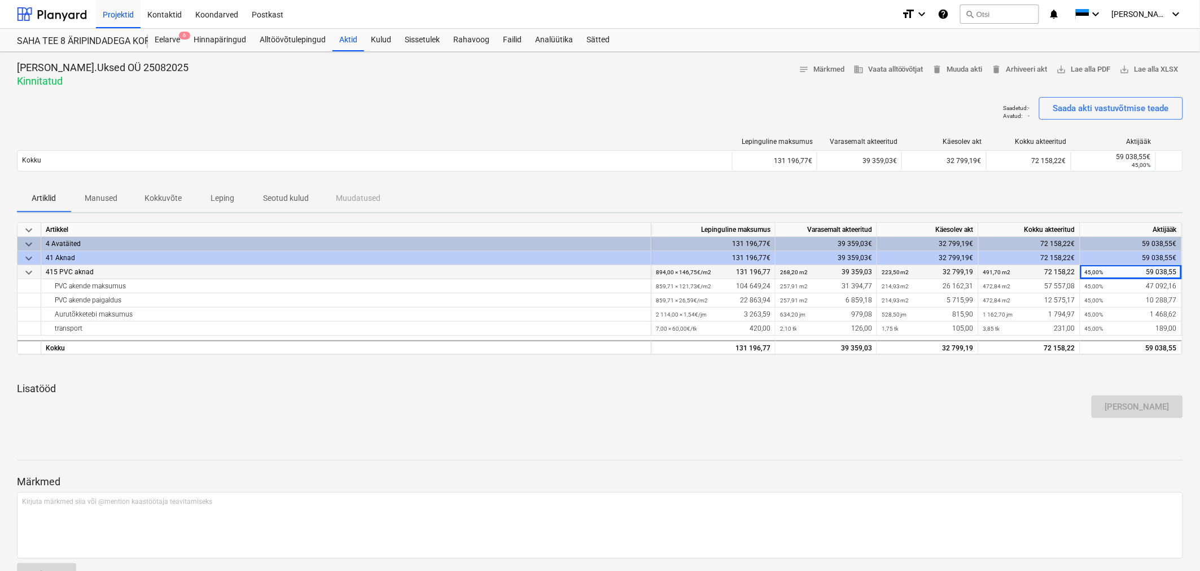
click at [291, 201] on p "Seotud kulud" at bounding box center [286, 198] width 46 height 12
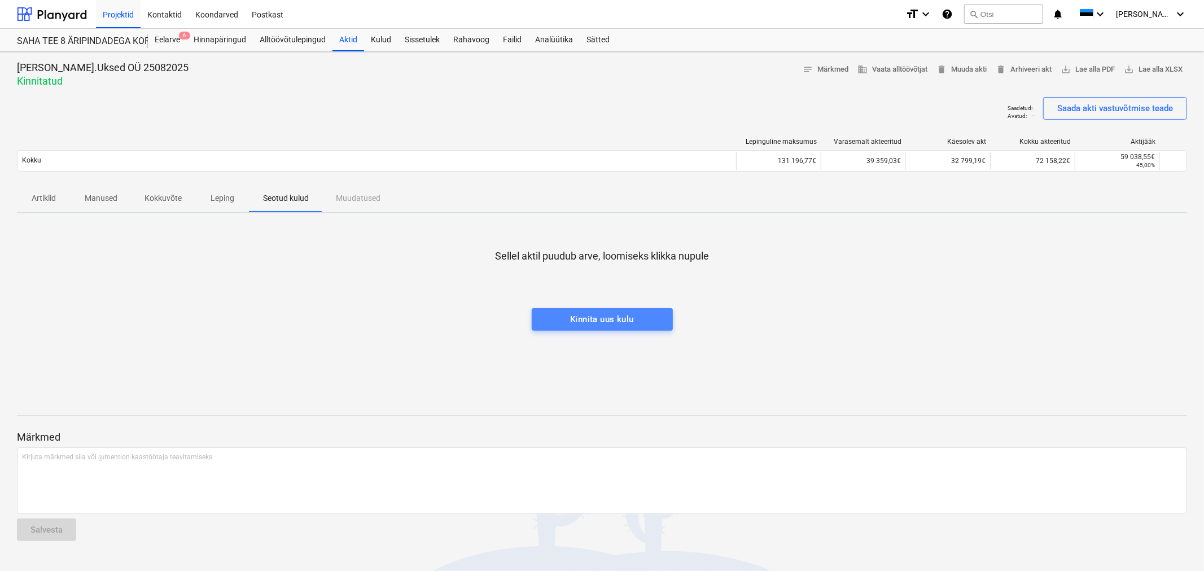
click at [595, 315] on div "Kinnita uus kulu" at bounding box center [602, 319] width 64 height 15
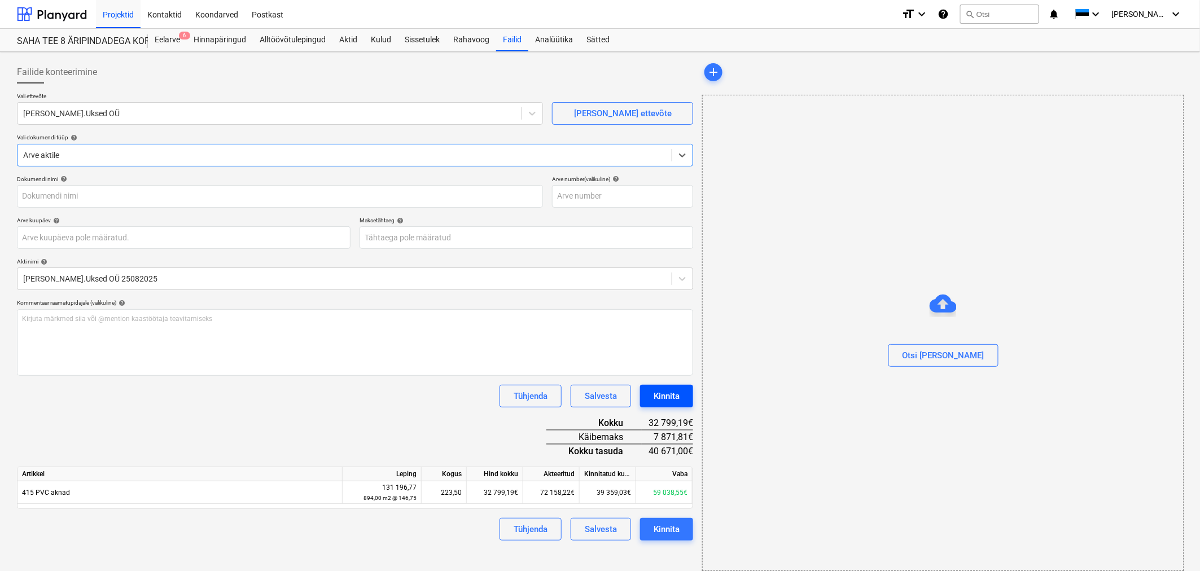
type input "Ettemaksuarve62504627.pdf"
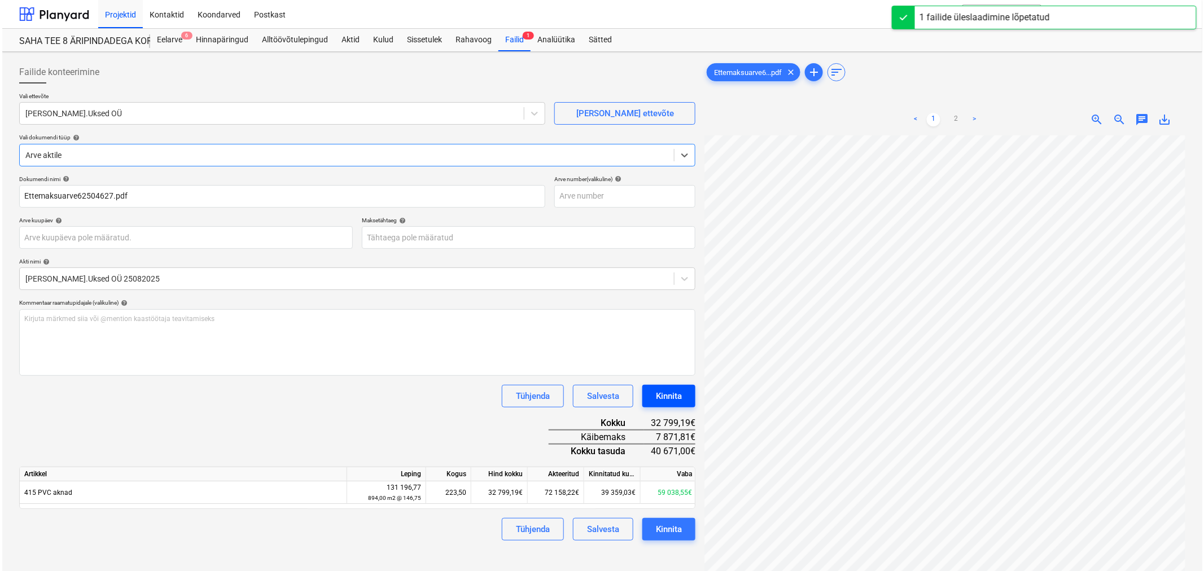
scroll to position [125, 0]
click at [680, 398] on button "Kinnita" at bounding box center [666, 396] width 53 height 23
